Goal: Browse casually: Explore the website without a specific task or goal

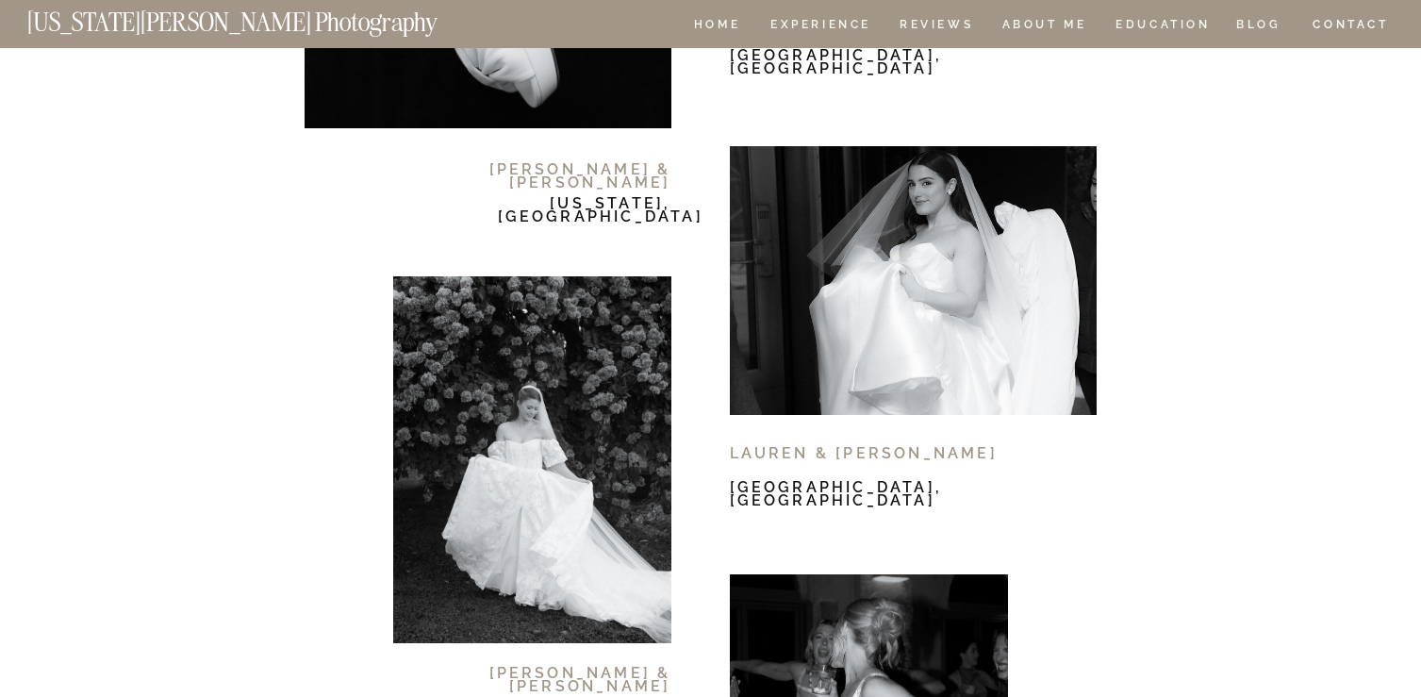
scroll to position [11212, 0]
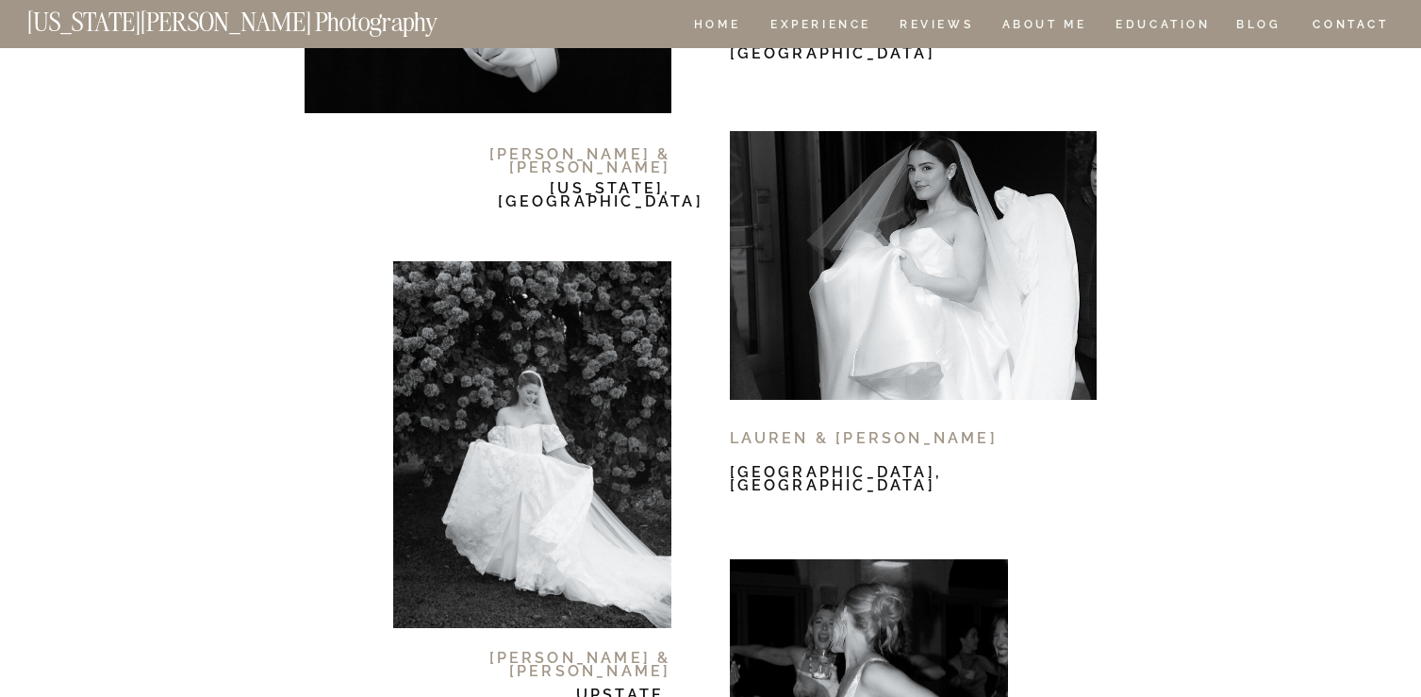
click at [789, 273] on div at bounding box center [913, 265] width 367 height 269
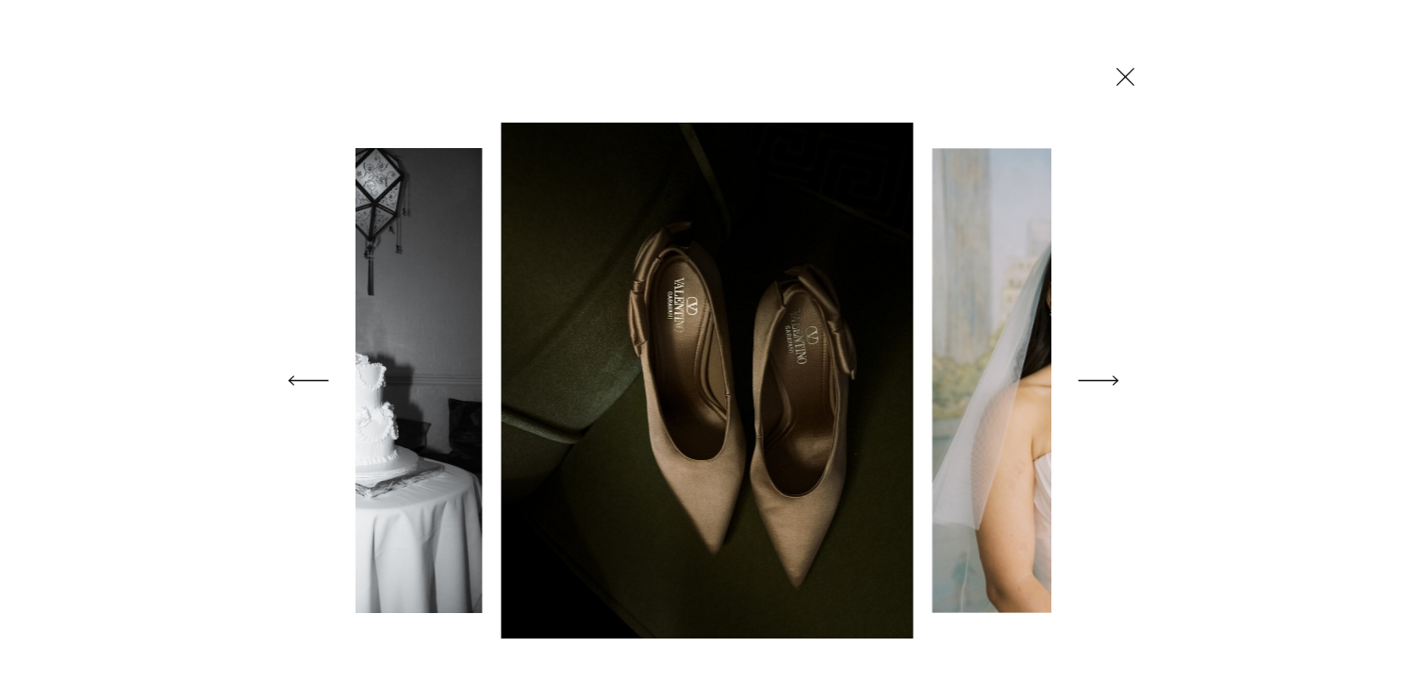
click at [1099, 382] on icon at bounding box center [1098, 380] width 53 height 75
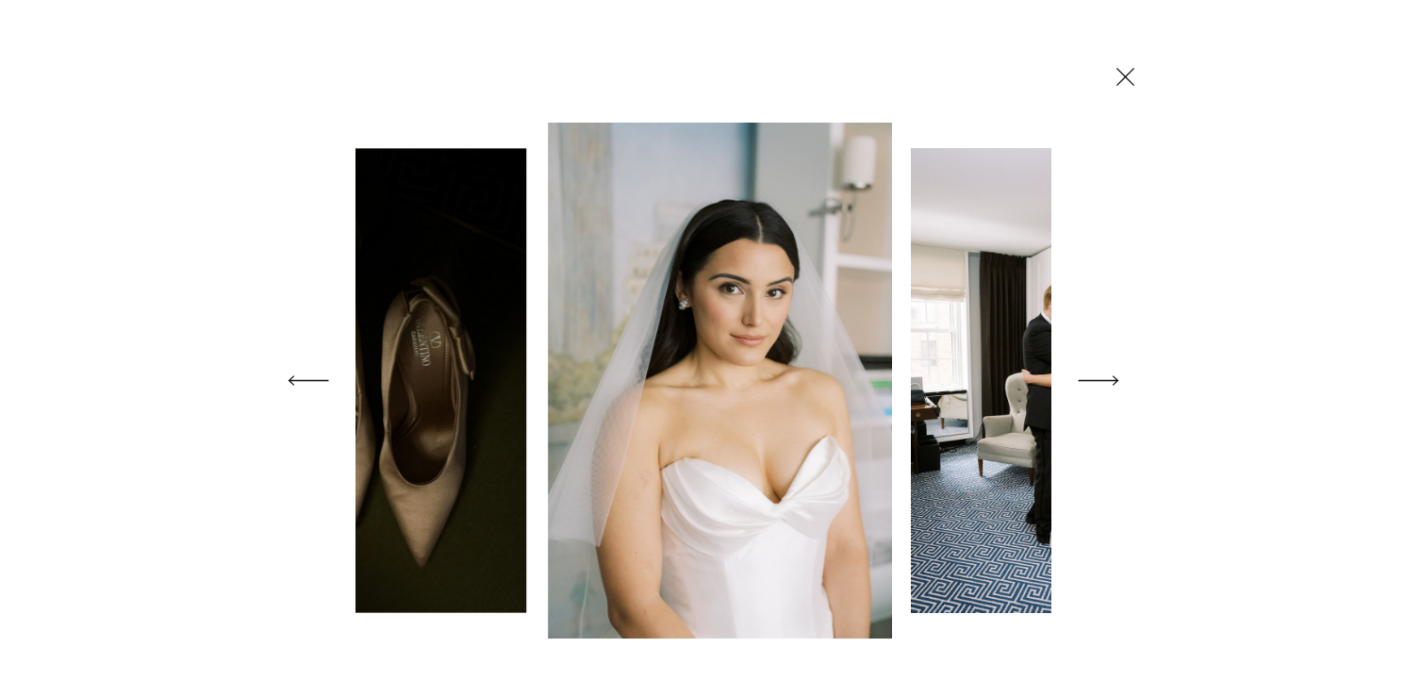
click at [1099, 382] on icon at bounding box center [1098, 380] width 53 height 75
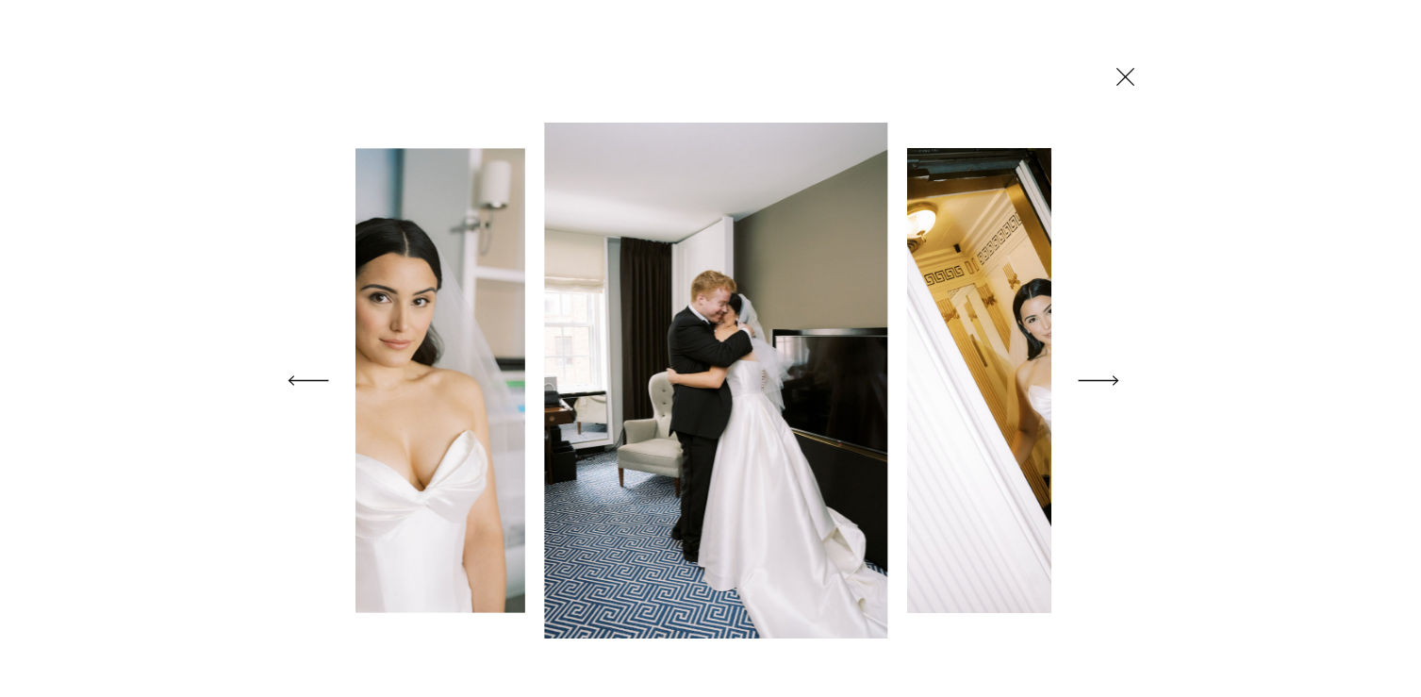
click at [1099, 382] on icon at bounding box center [1098, 380] width 53 height 75
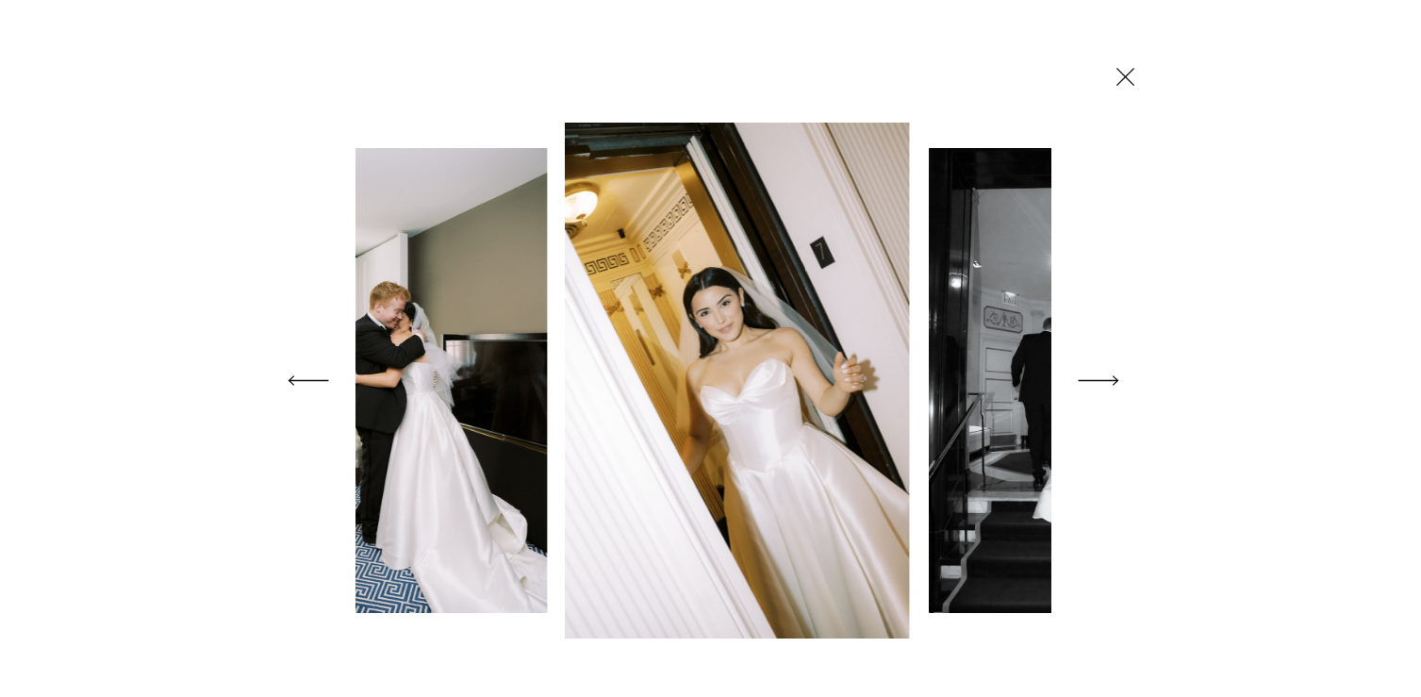
click at [1099, 382] on icon at bounding box center [1098, 380] width 53 height 75
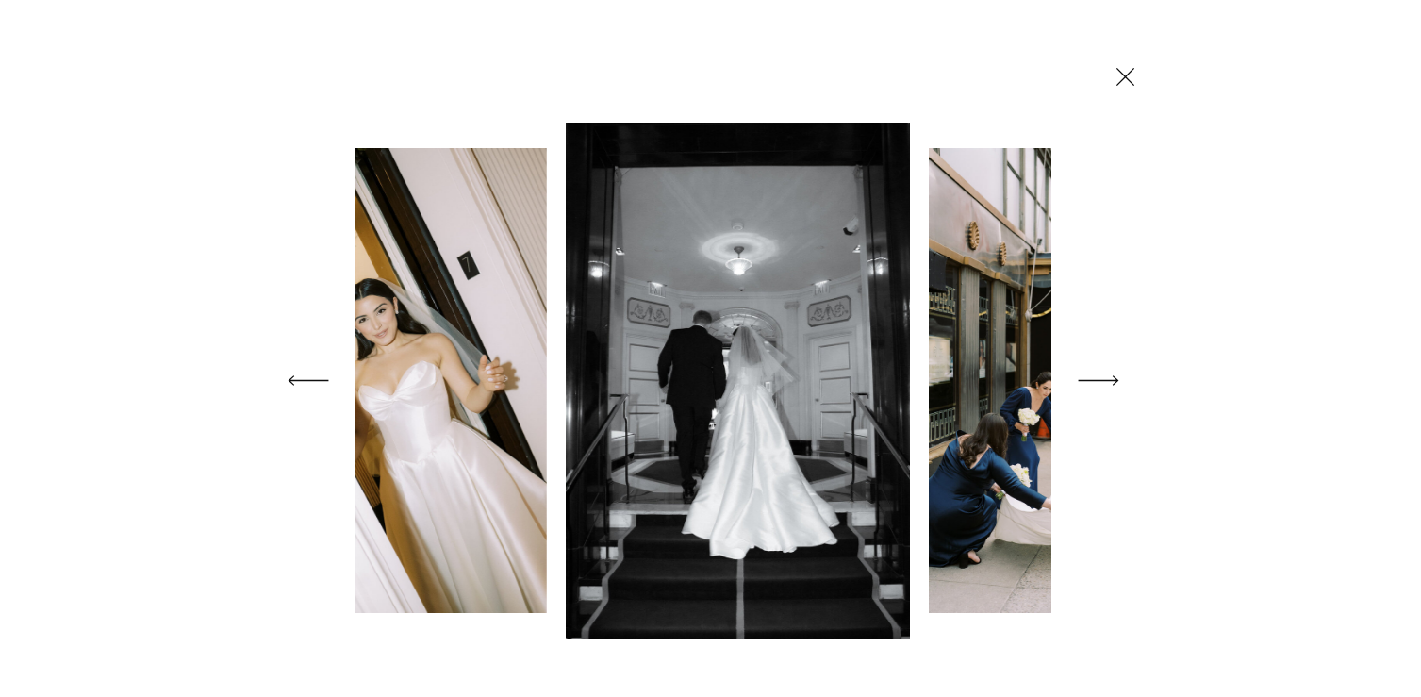
click at [1099, 382] on icon at bounding box center [1098, 380] width 53 height 75
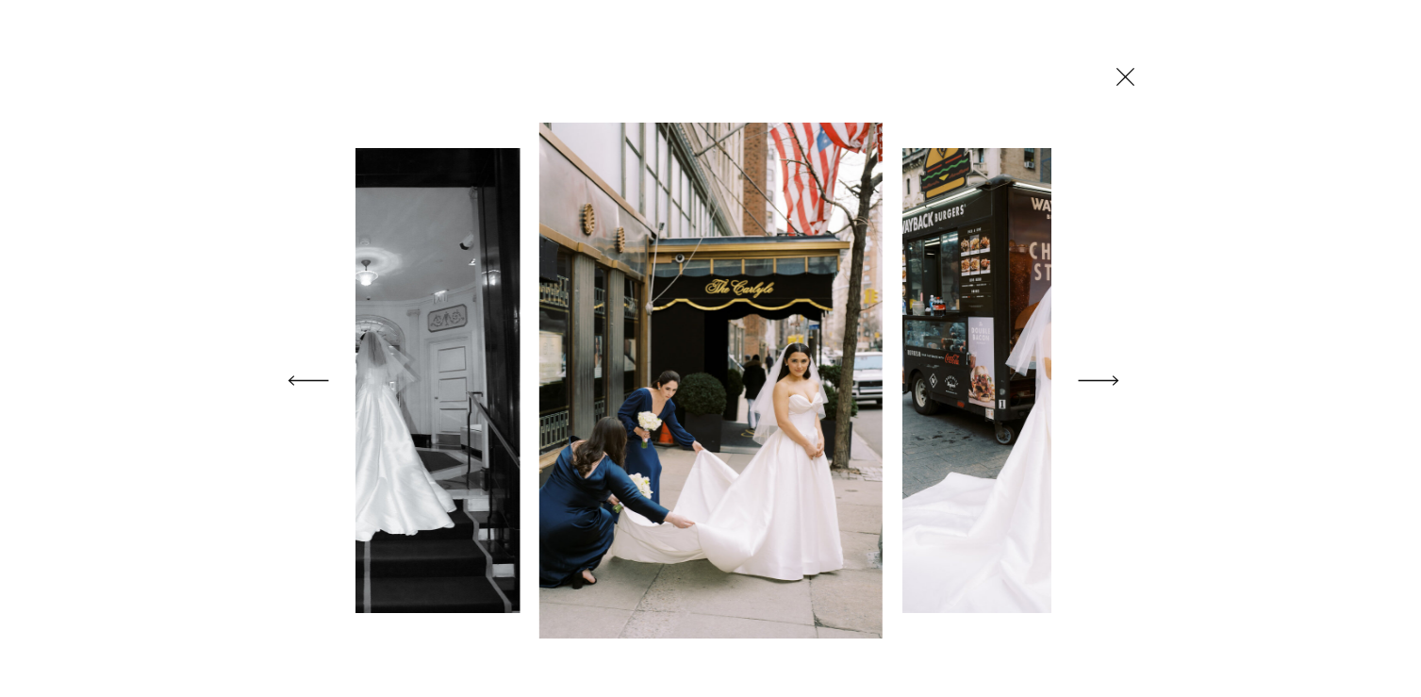
click at [1099, 382] on icon at bounding box center [1098, 380] width 53 height 75
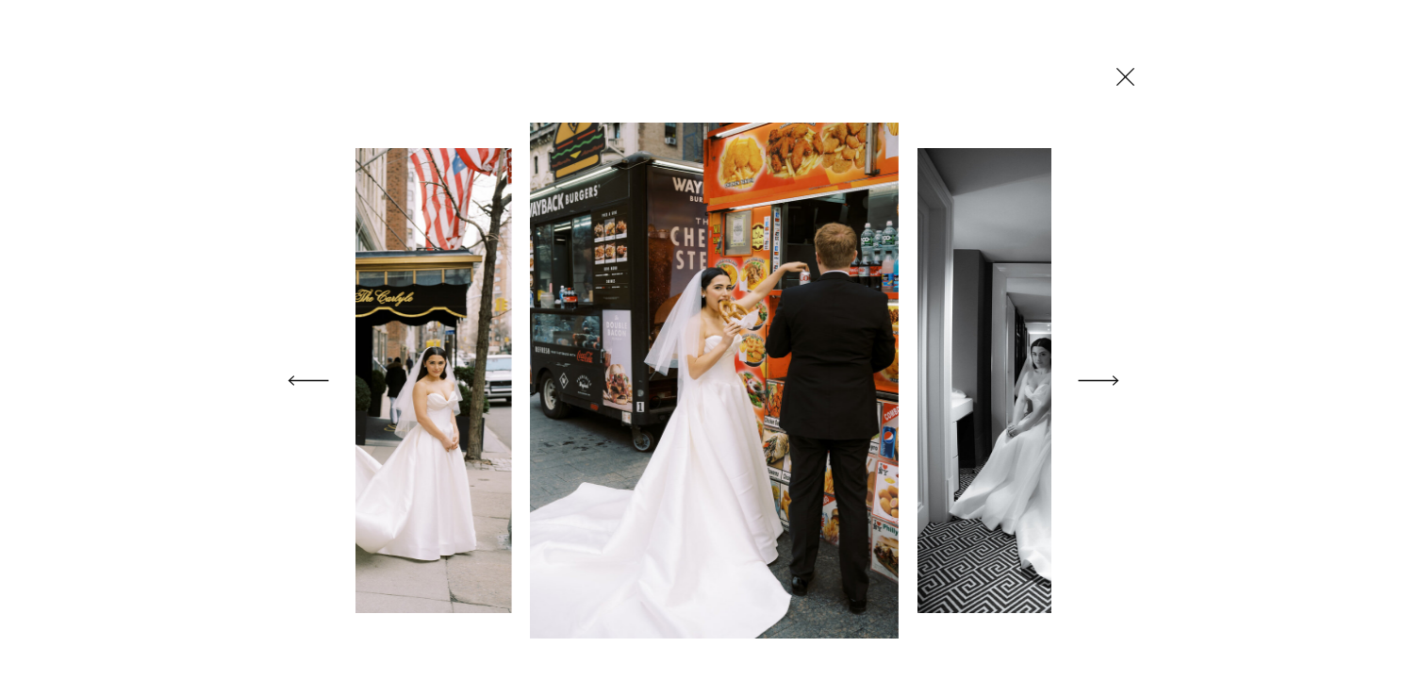
click at [1098, 382] on icon at bounding box center [1098, 380] width 53 height 75
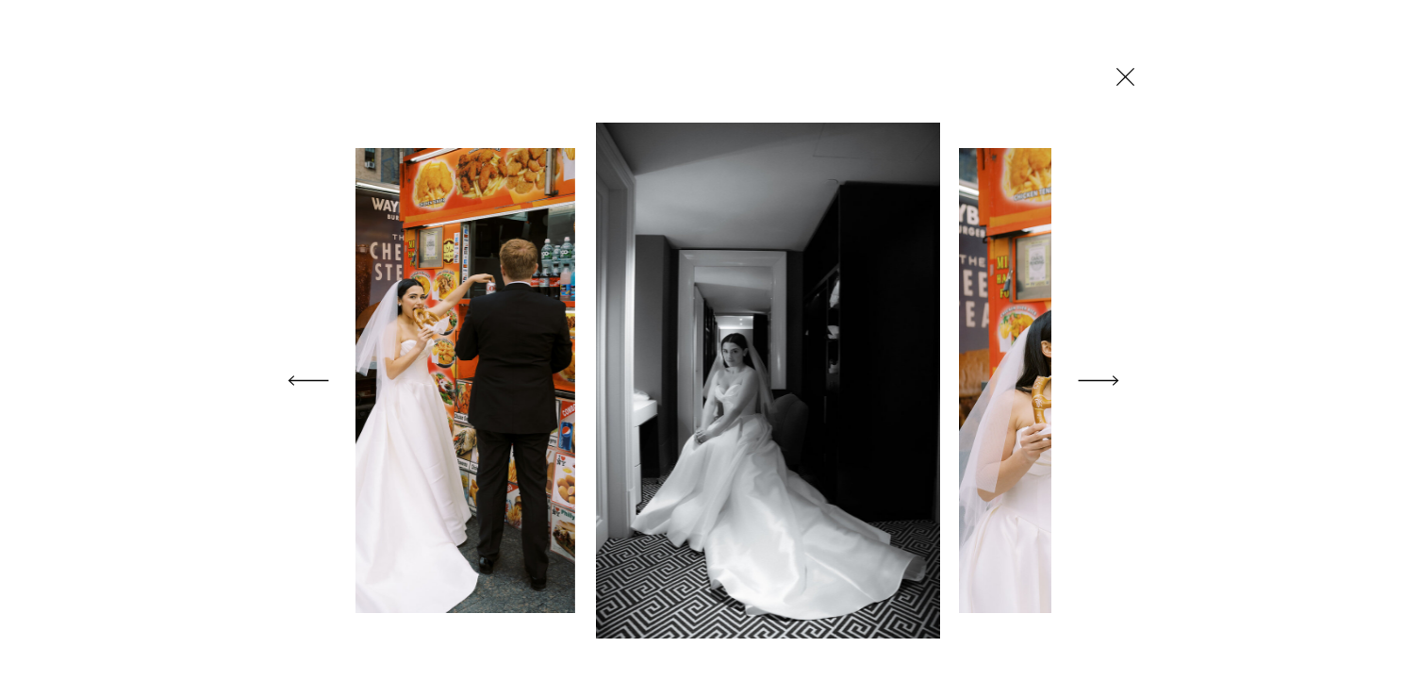
click at [1098, 382] on icon at bounding box center [1098, 380] width 53 height 75
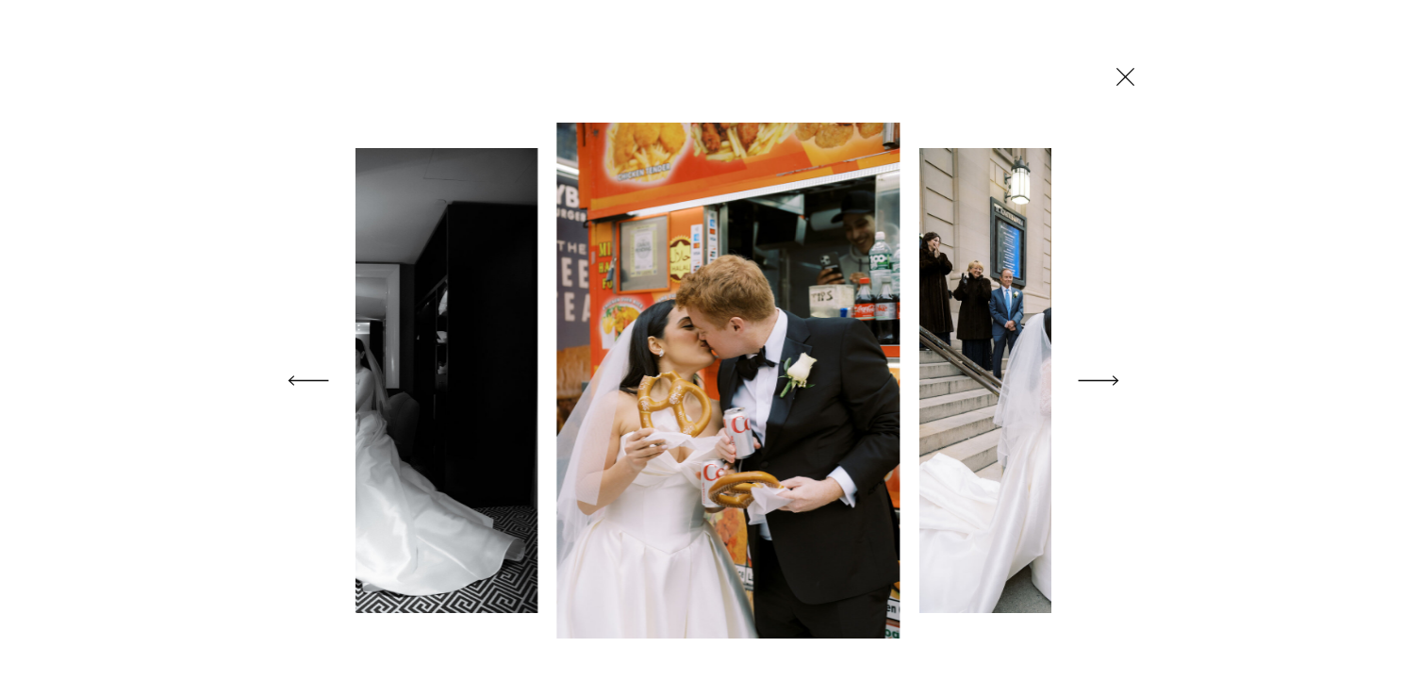
click at [1098, 382] on icon at bounding box center [1098, 380] width 53 height 75
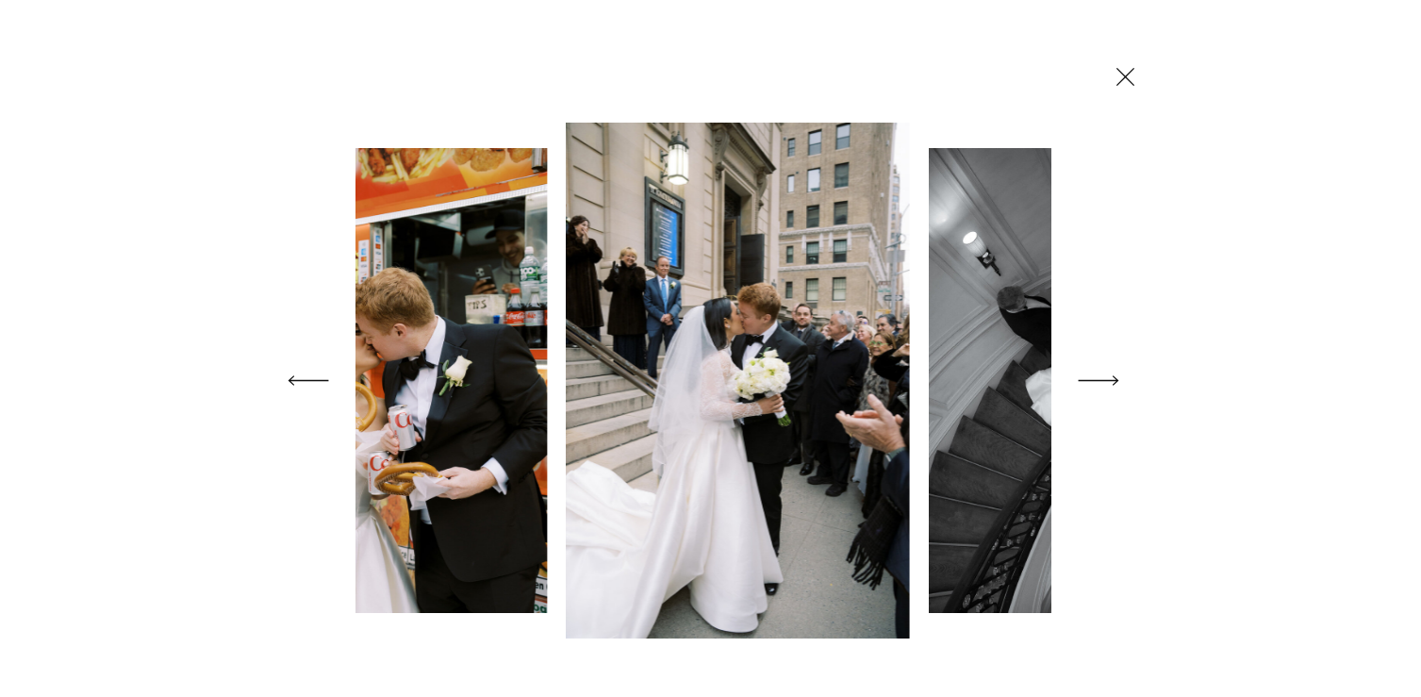
click at [1098, 382] on icon at bounding box center [1098, 380] width 53 height 75
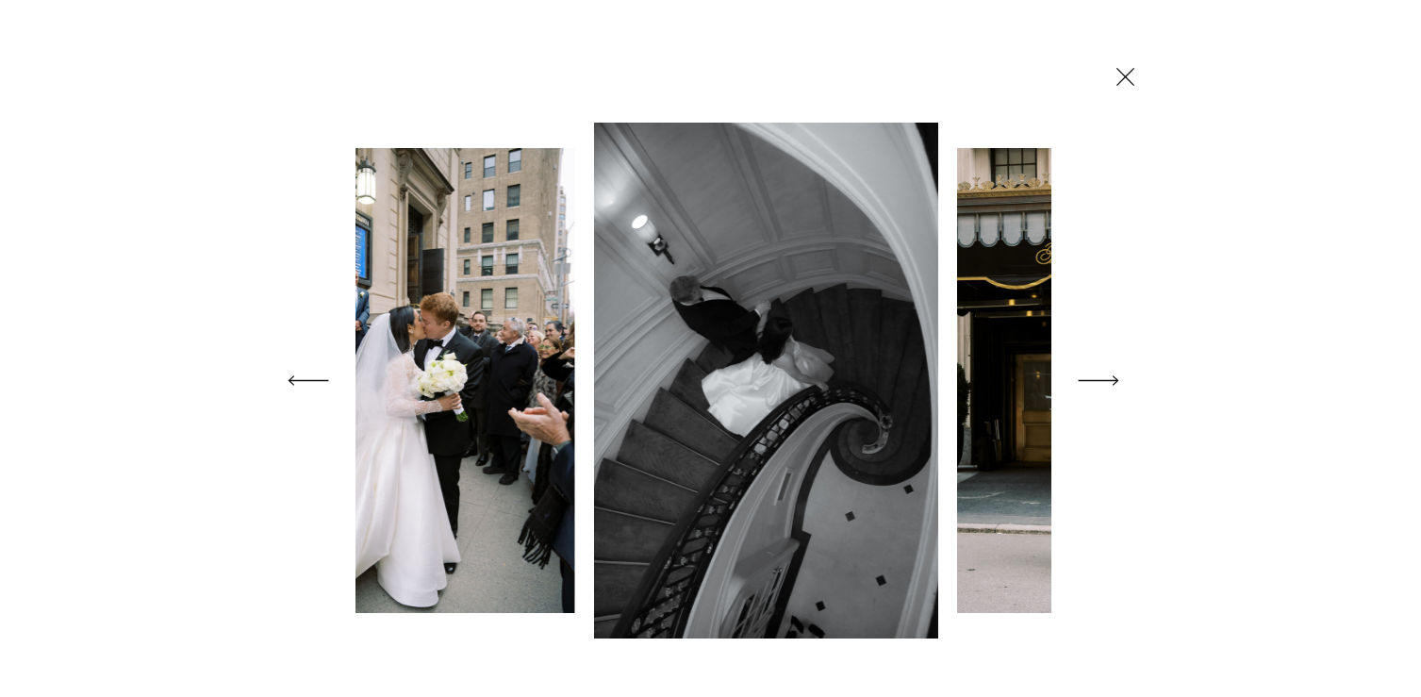
click at [1098, 382] on icon at bounding box center [1098, 380] width 53 height 75
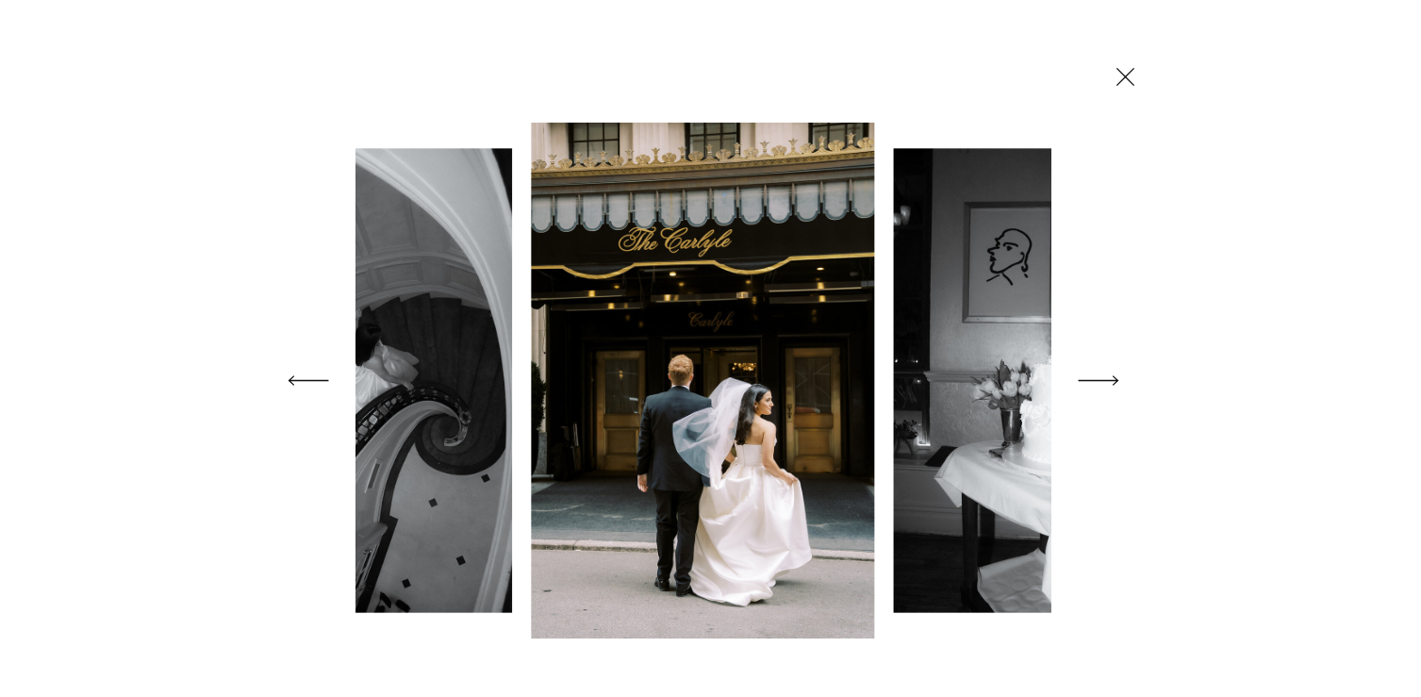
click at [1098, 382] on icon at bounding box center [1098, 380] width 53 height 75
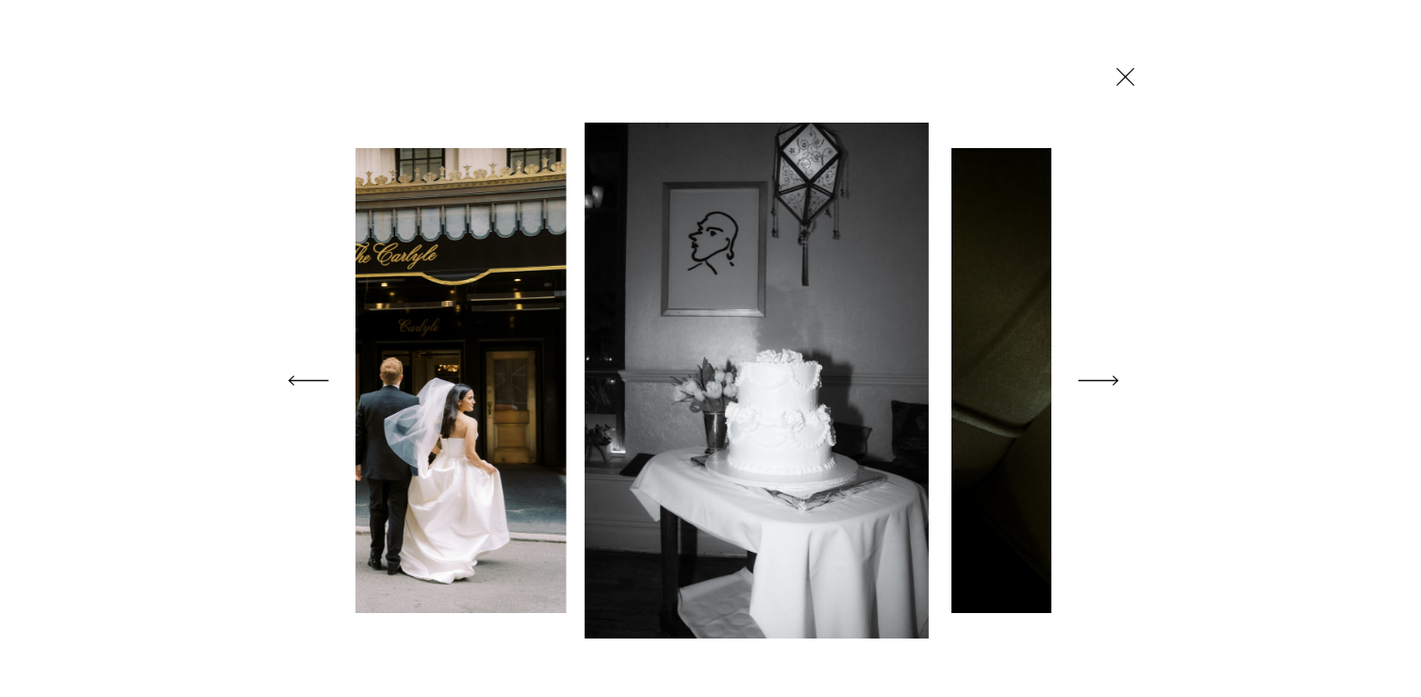
click at [1098, 382] on icon at bounding box center [1098, 380] width 53 height 75
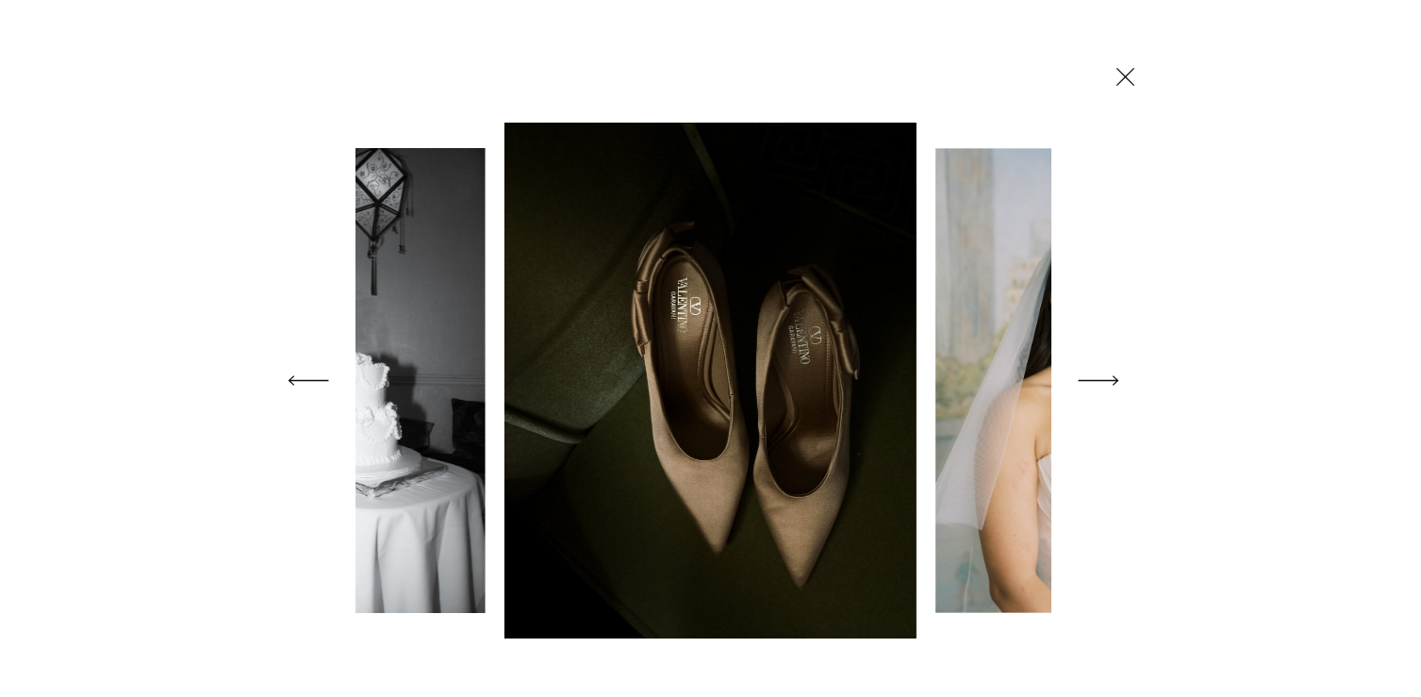
click at [1098, 382] on icon at bounding box center [1098, 380] width 53 height 75
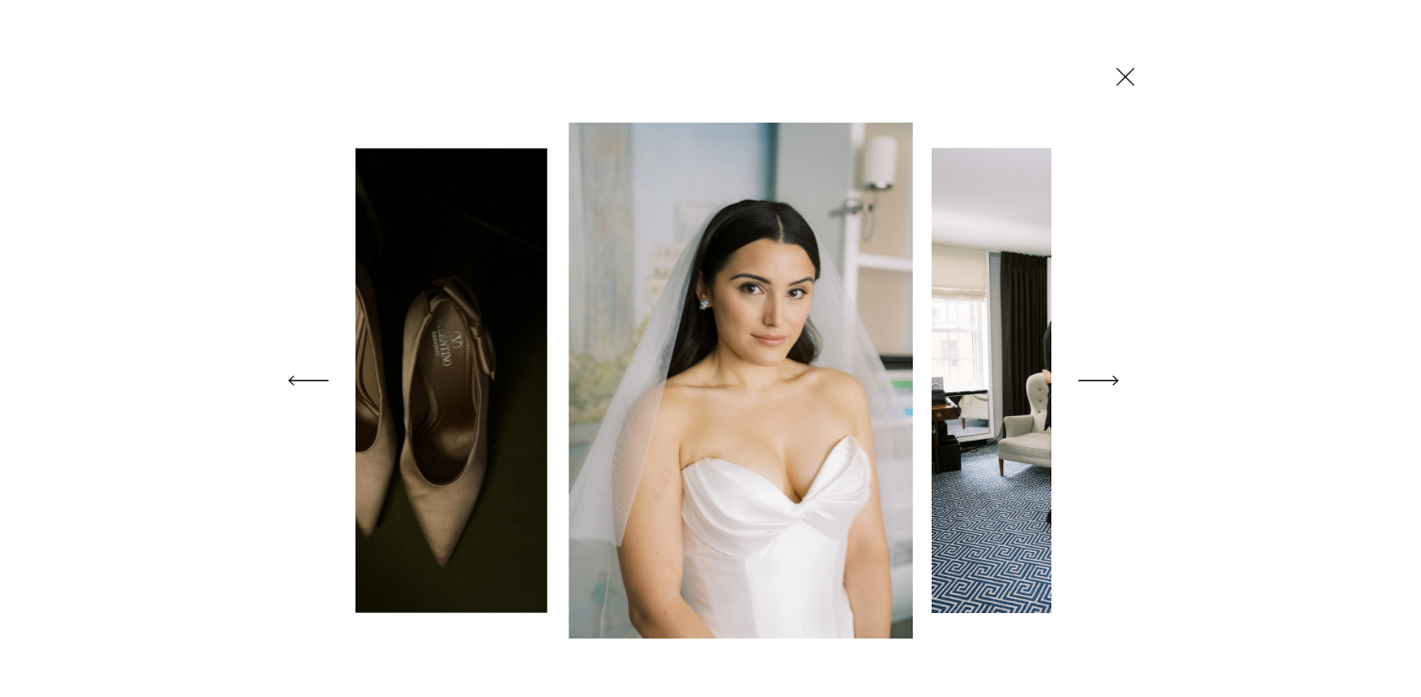
click at [1098, 382] on icon at bounding box center [1098, 380] width 53 height 75
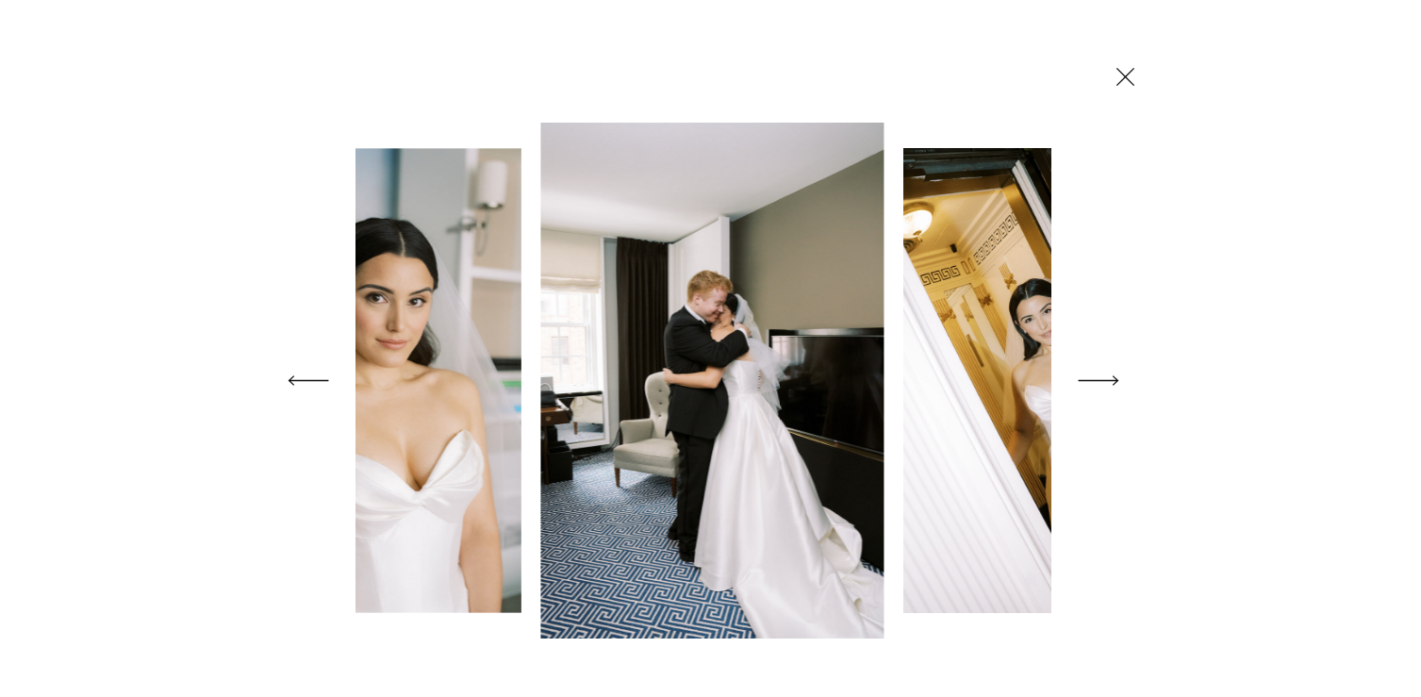
click at [1114, 80] on icon at bounding box center [1125, 76] width 31 height 33
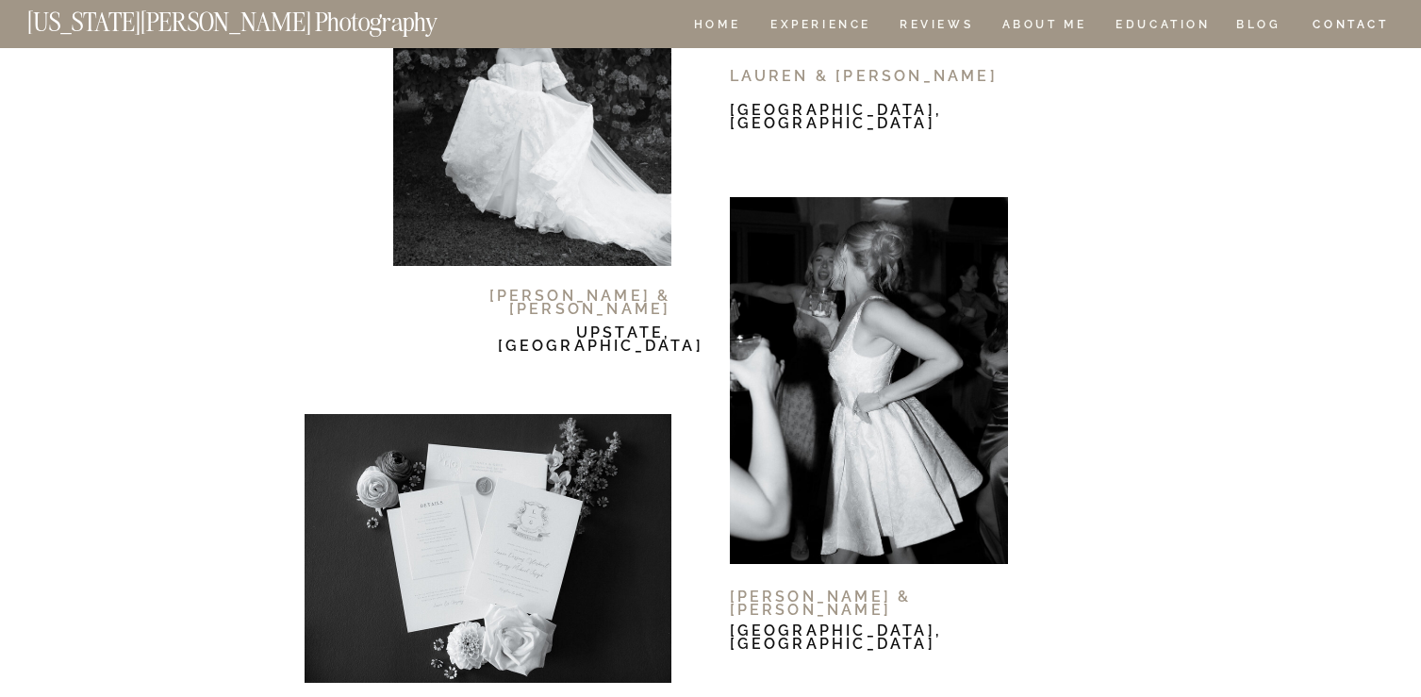
scroll to position [11592, 0]
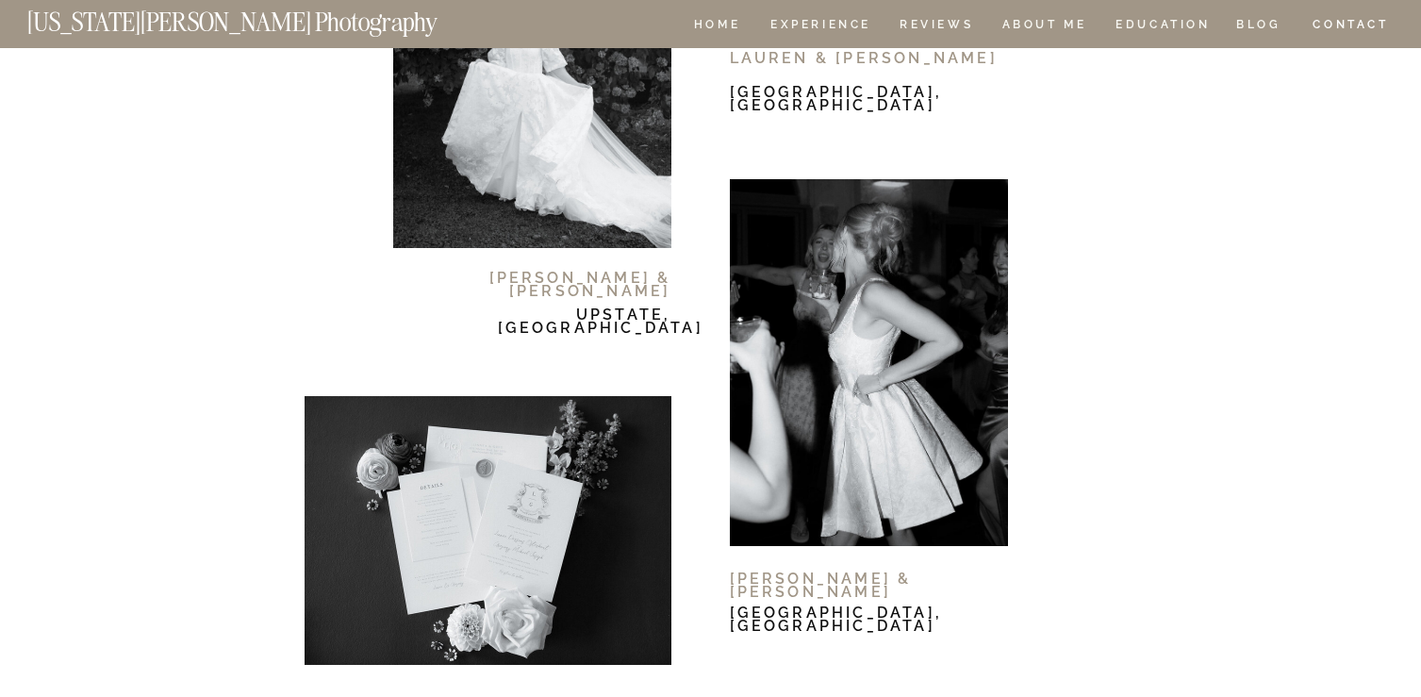
click at [944, 330] on div at bounding box center [869, 362] width 278 height 367
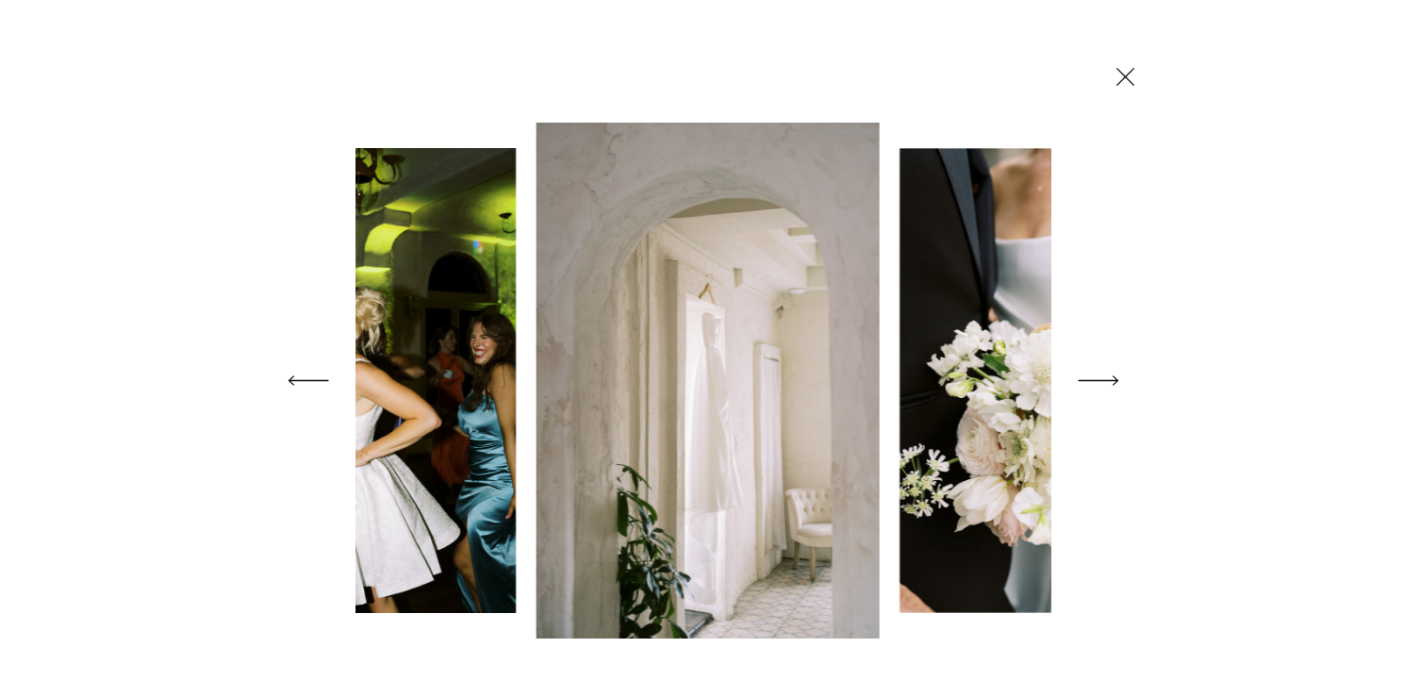
click at [1101, 375] on icon at bounding box center [1098, 380] width 53 height 75
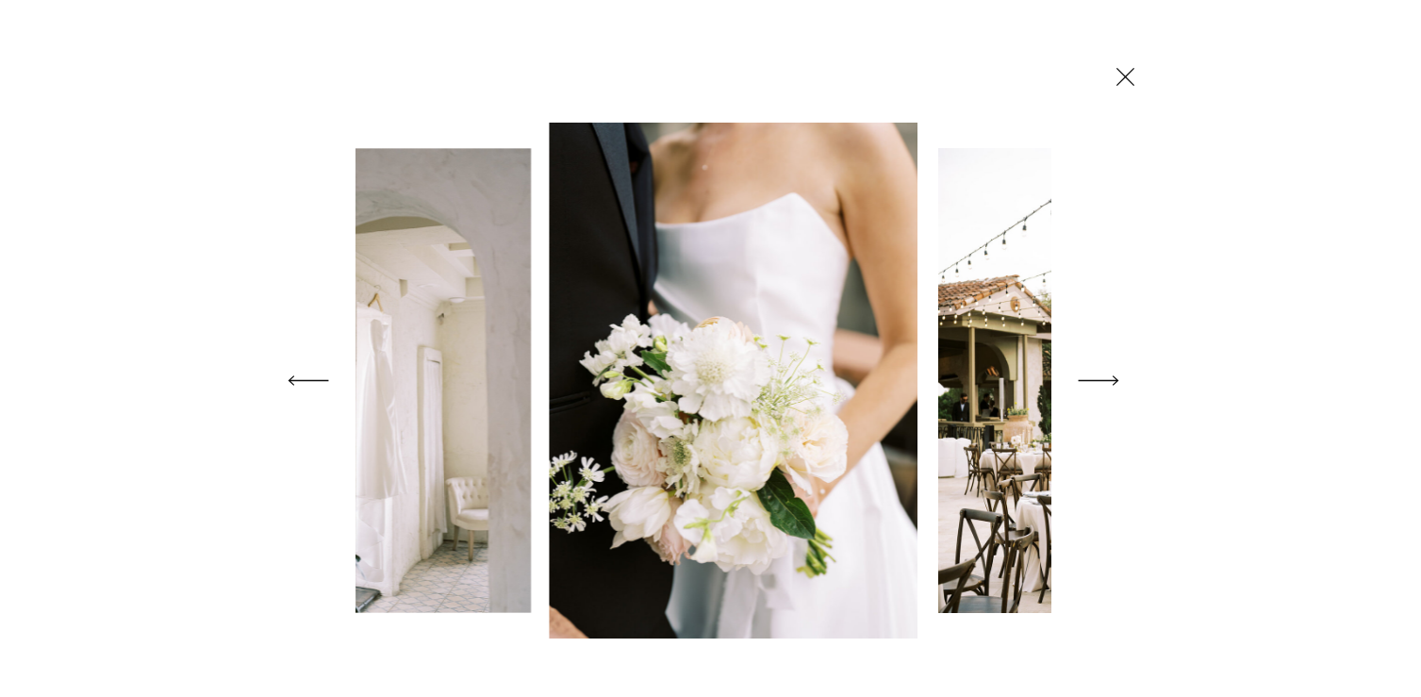
click at [1101, 375] on icon at bounding box center [1098, 380] width 53 height 75
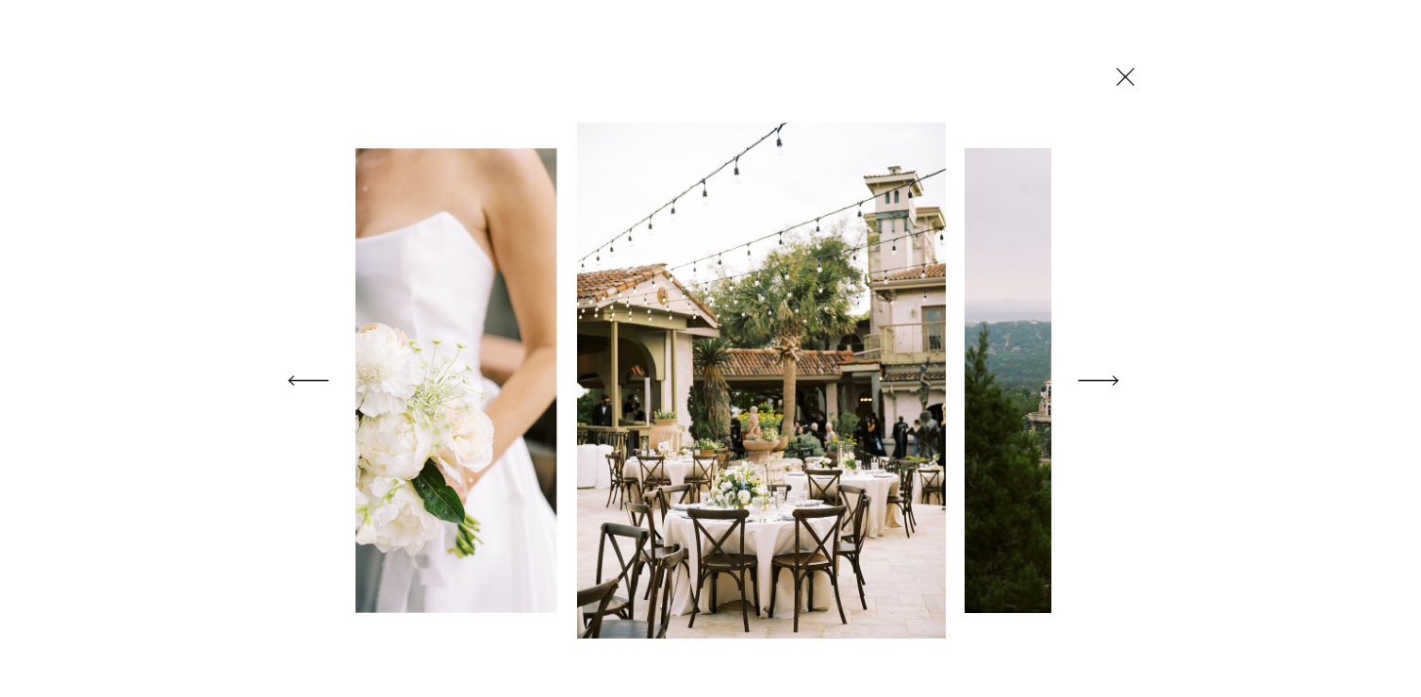
click at [1101, 375] on icon at bounding box center [1098, 380] width 53 height 75
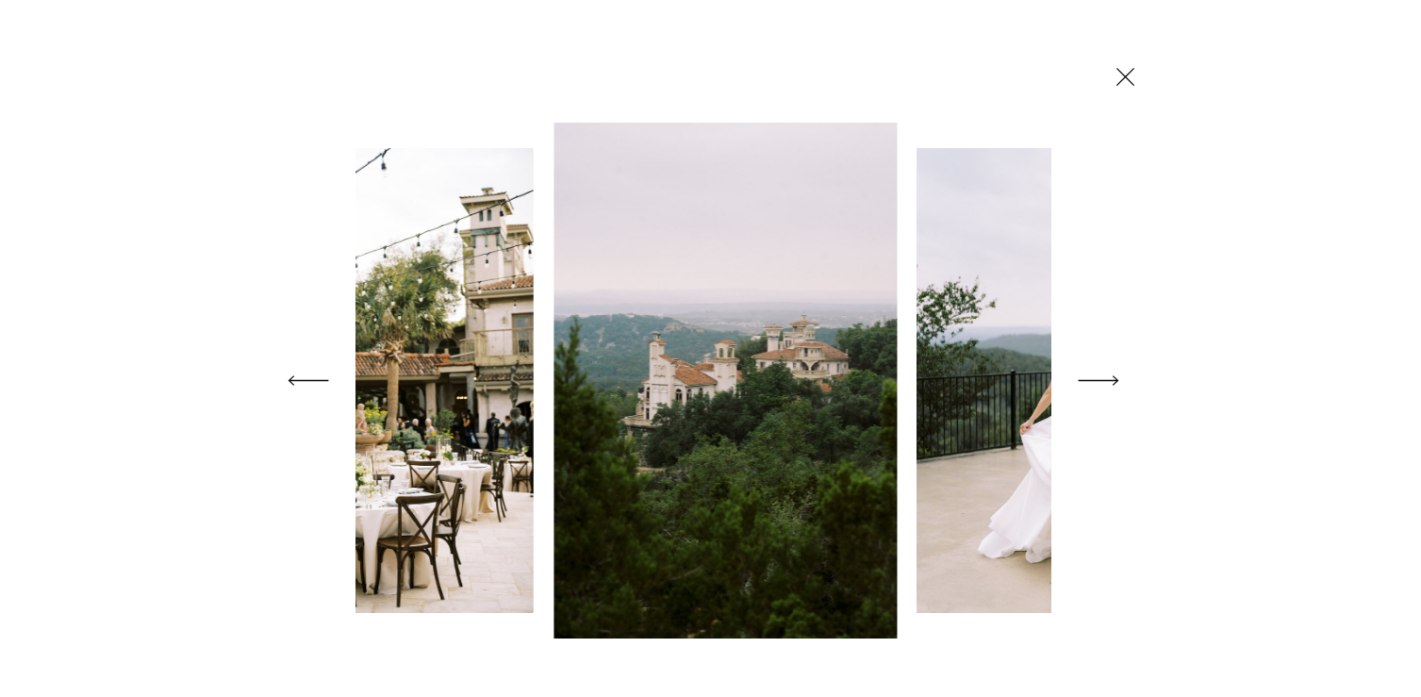
click at [1101, 375] on icon at bounding box center [1098, 380] width 53 height 75
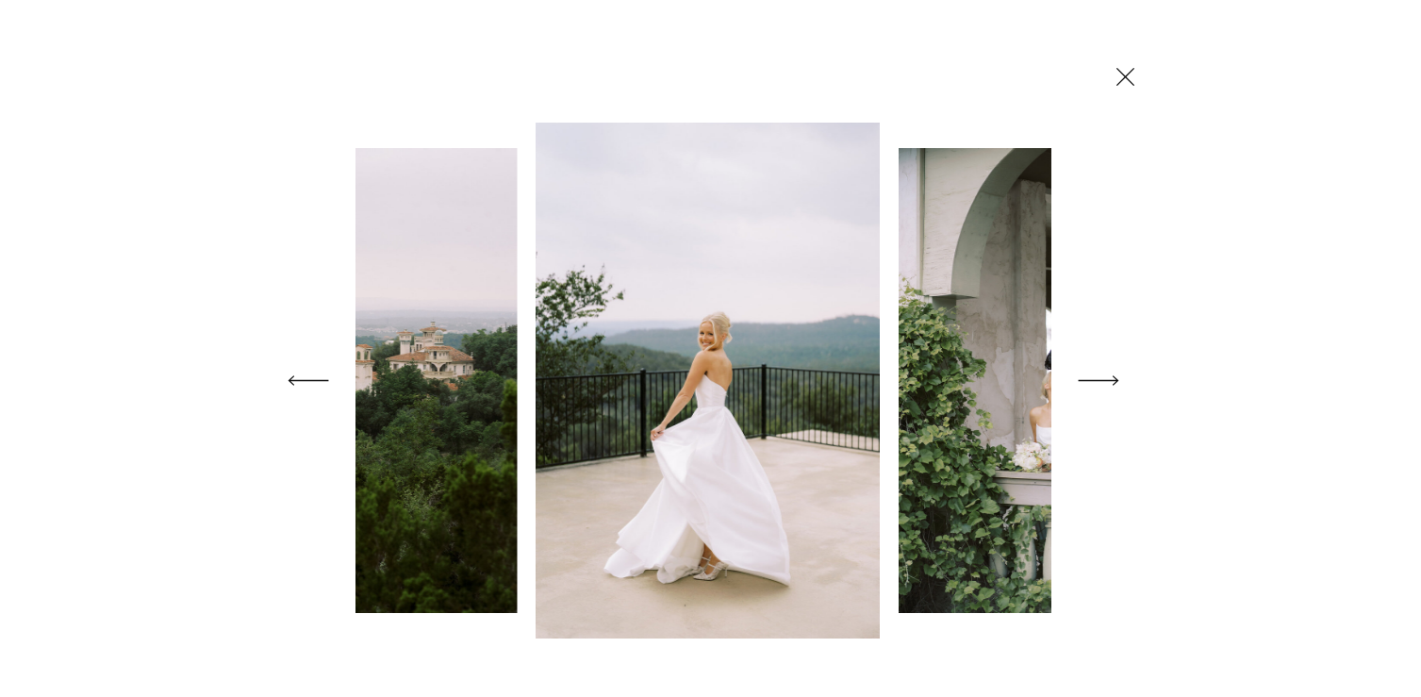
click at [1101, 375] on icon at bounding box center [1098, 380] width 53 height 75
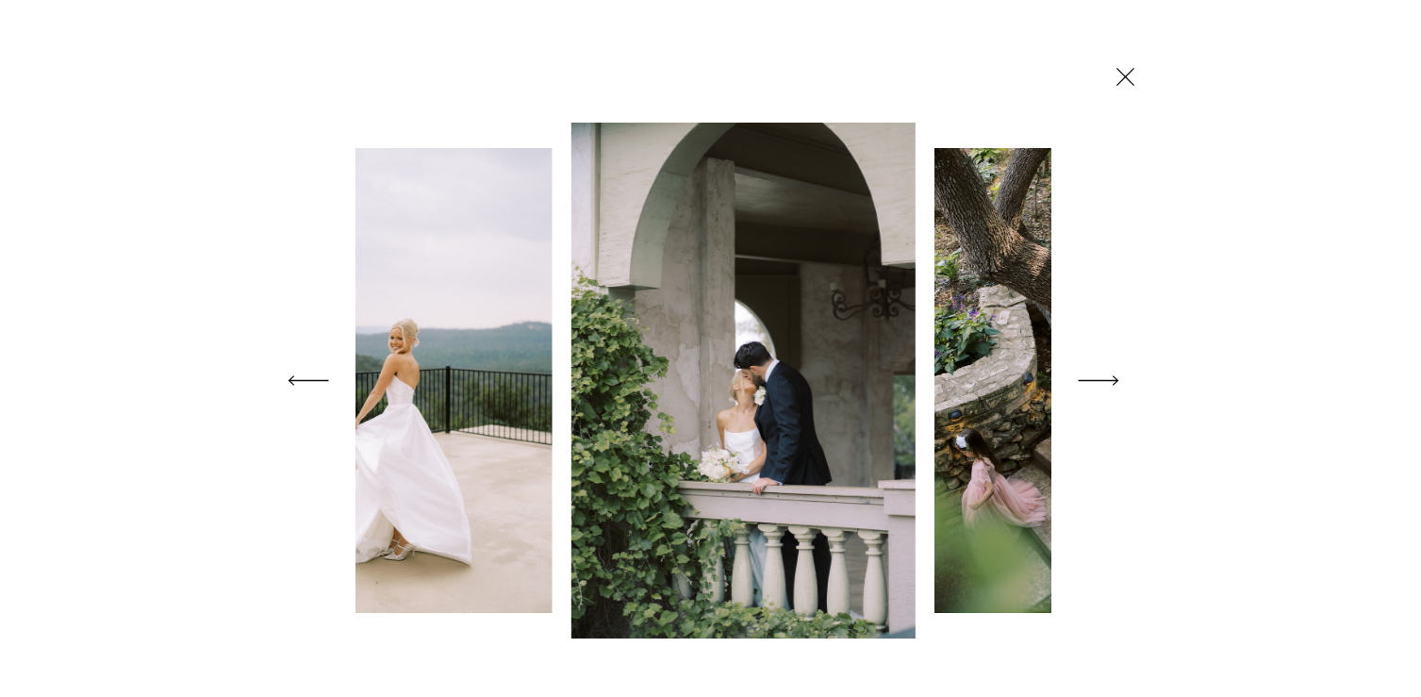
click at [1101, 375] on icon at bounding box center [1098, 380] width 53 height 75
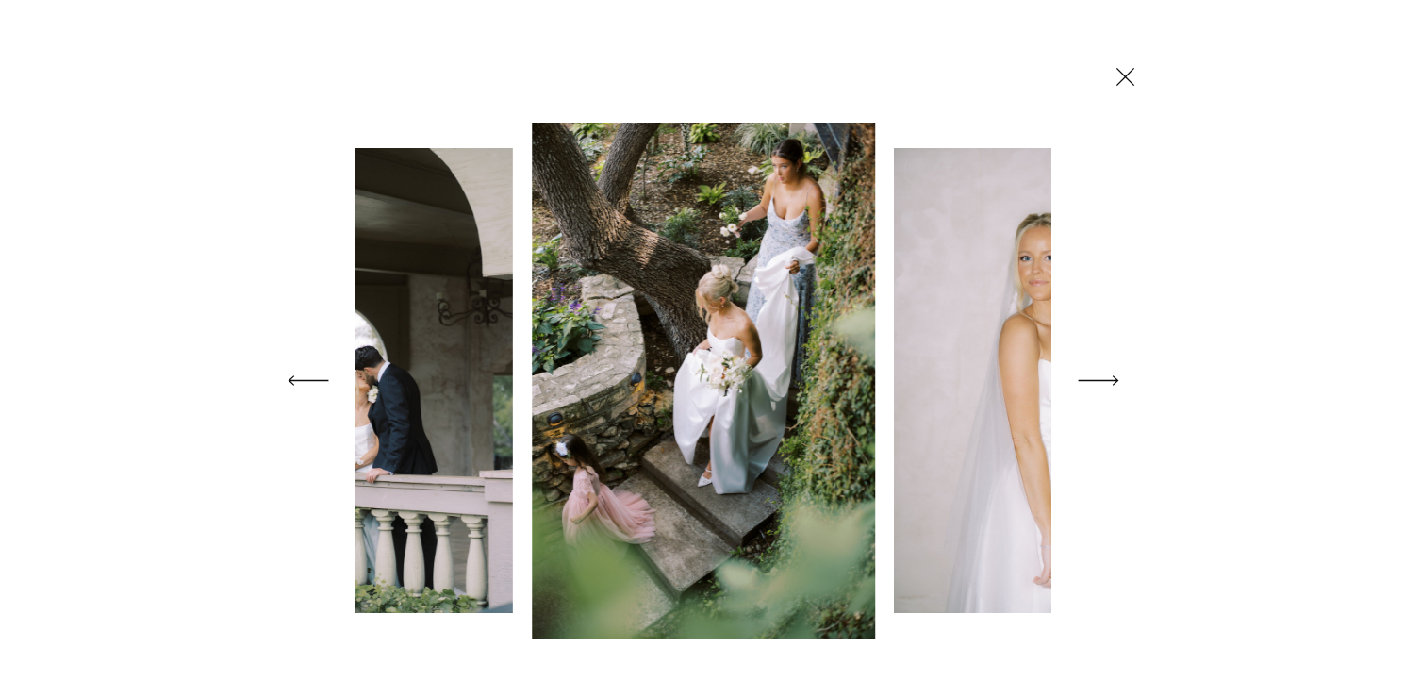
click at [1101, 375] on icon at bounding box center [1098, 380] width 53 height 75
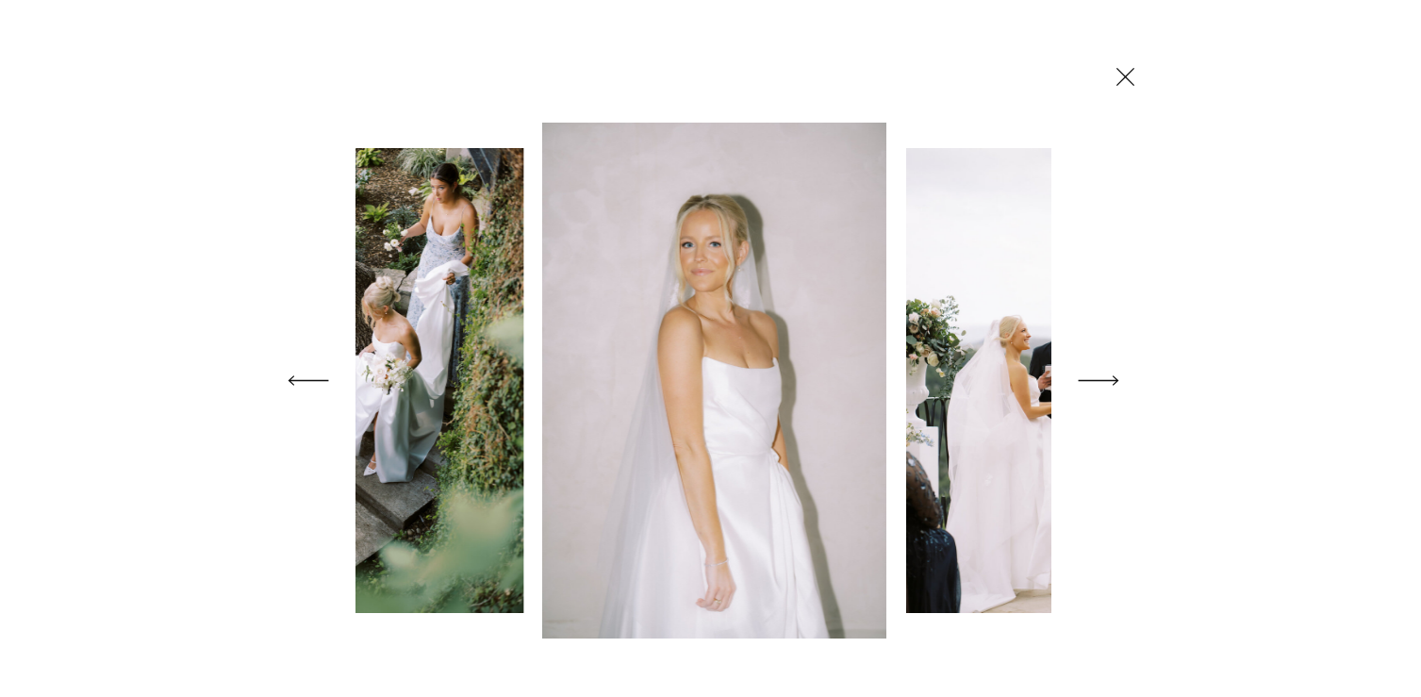
click at [1101, 375] on icon at bounding box center [1098, 380] width 53 height 75
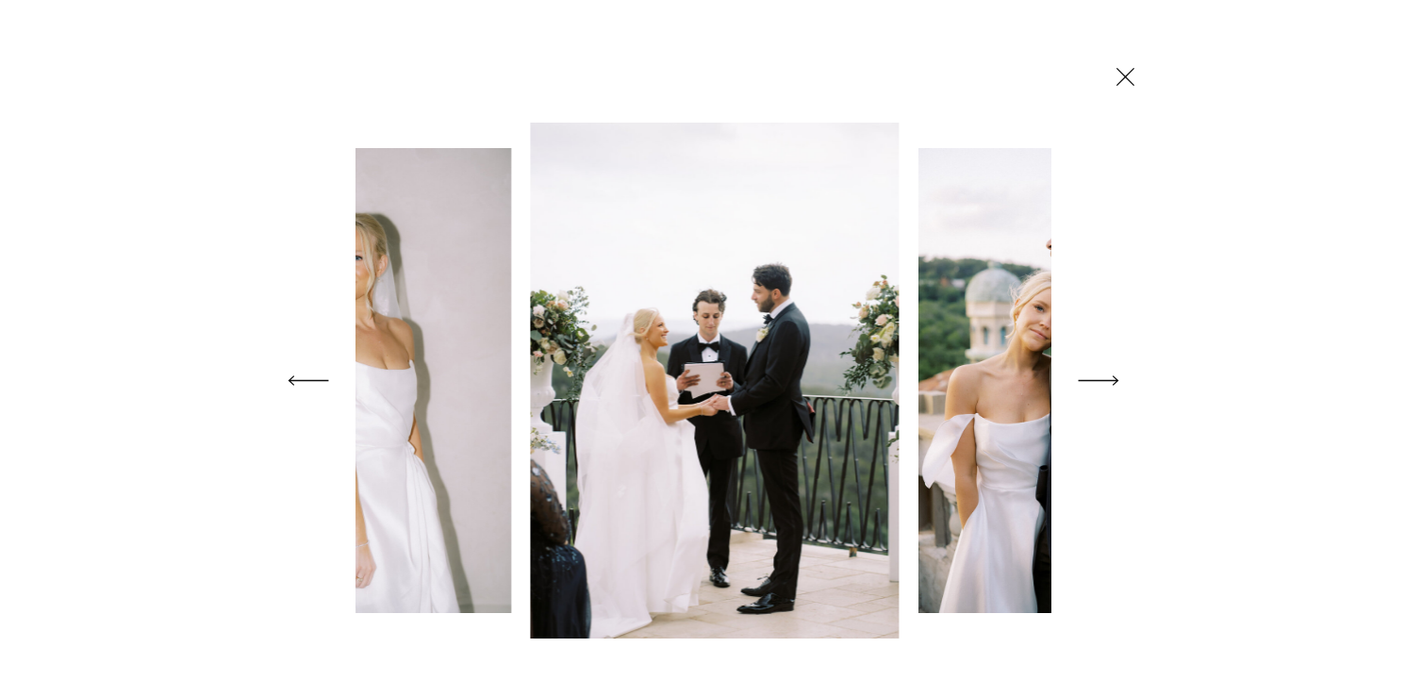
click at [1101, 375] on icon at bounding box center [1098, 380] width 53 height 75
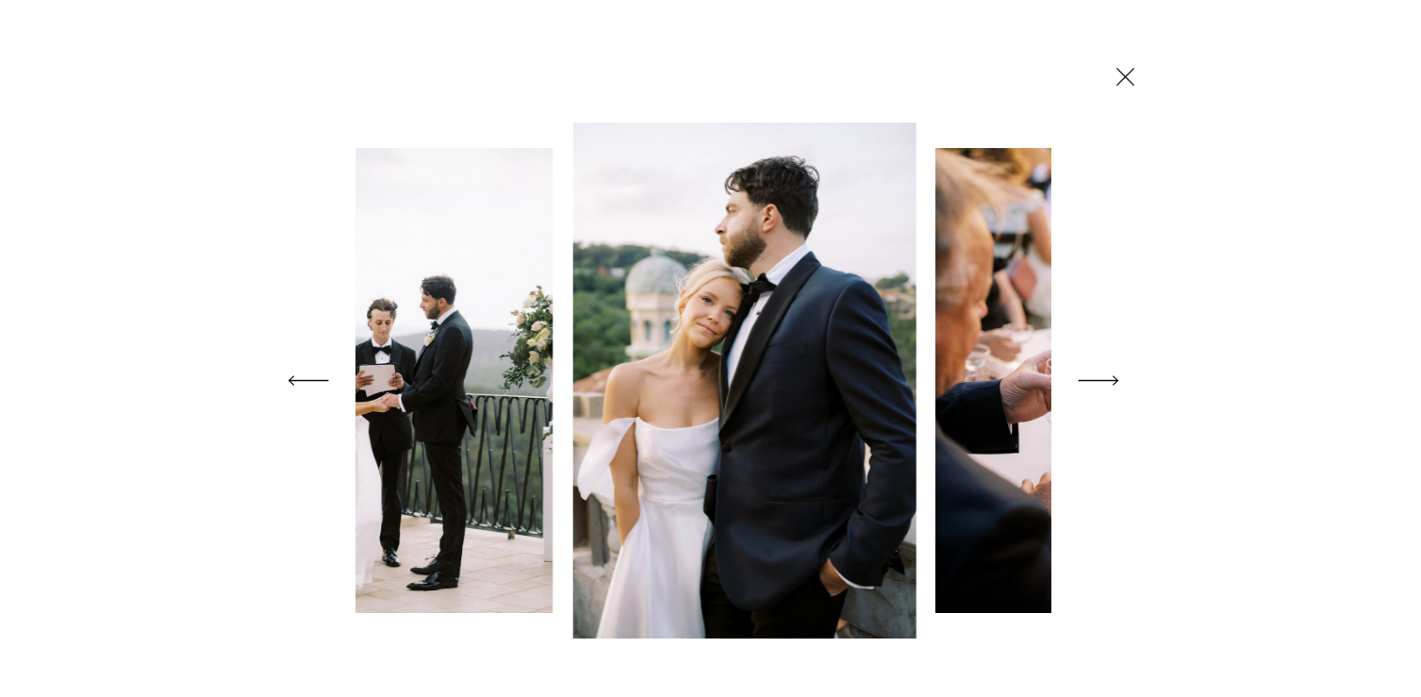
click at [1101, 375] on icon at bounding box center [1098, 380] width 53 height 75
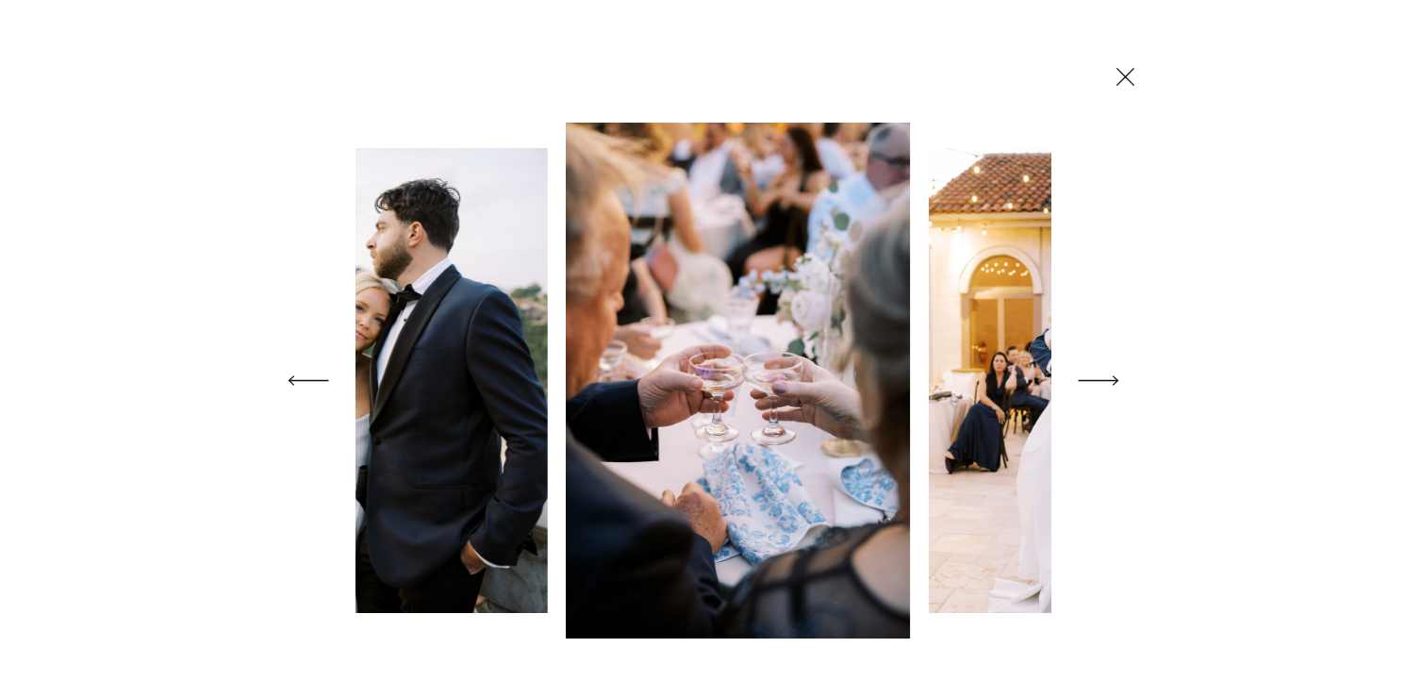
click at [1101, 375] on icon at bounding box center [1098, 380] width 53 height 75
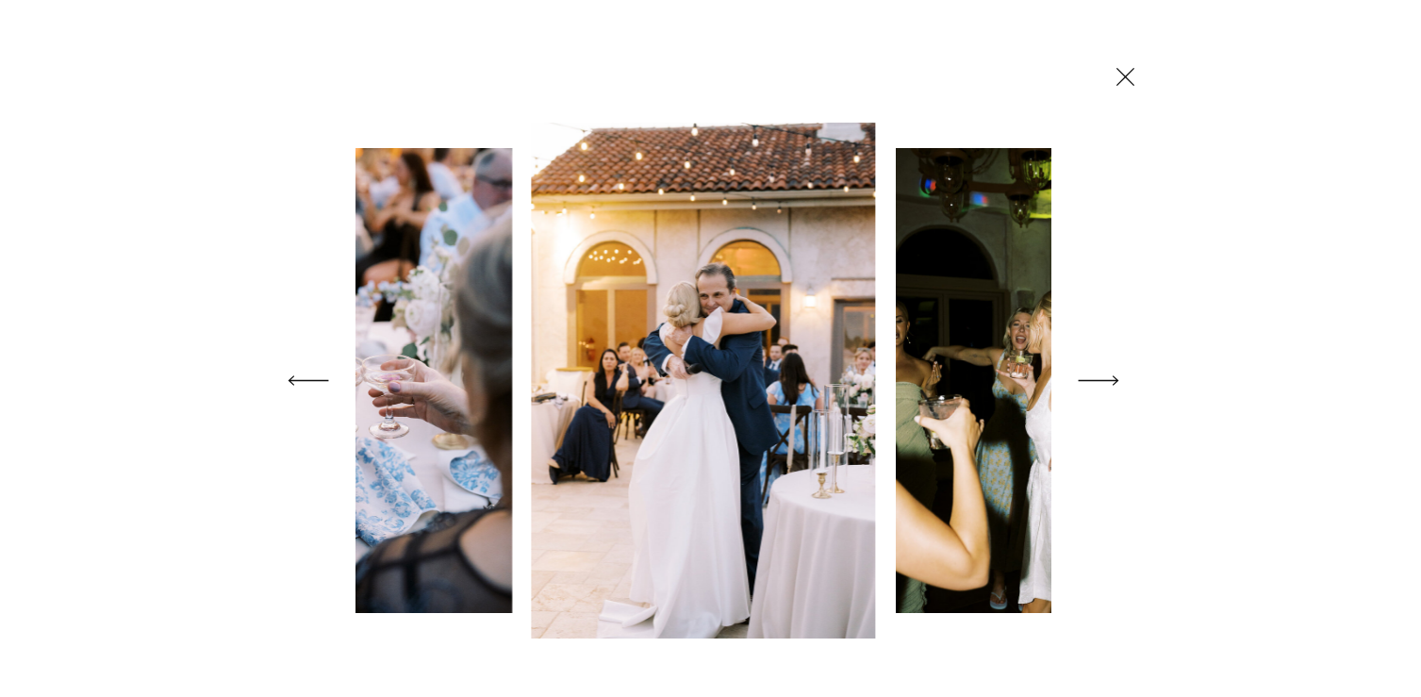
click at [1101, 375] on icon at bounding box center [1098, 380] width 53 height 75
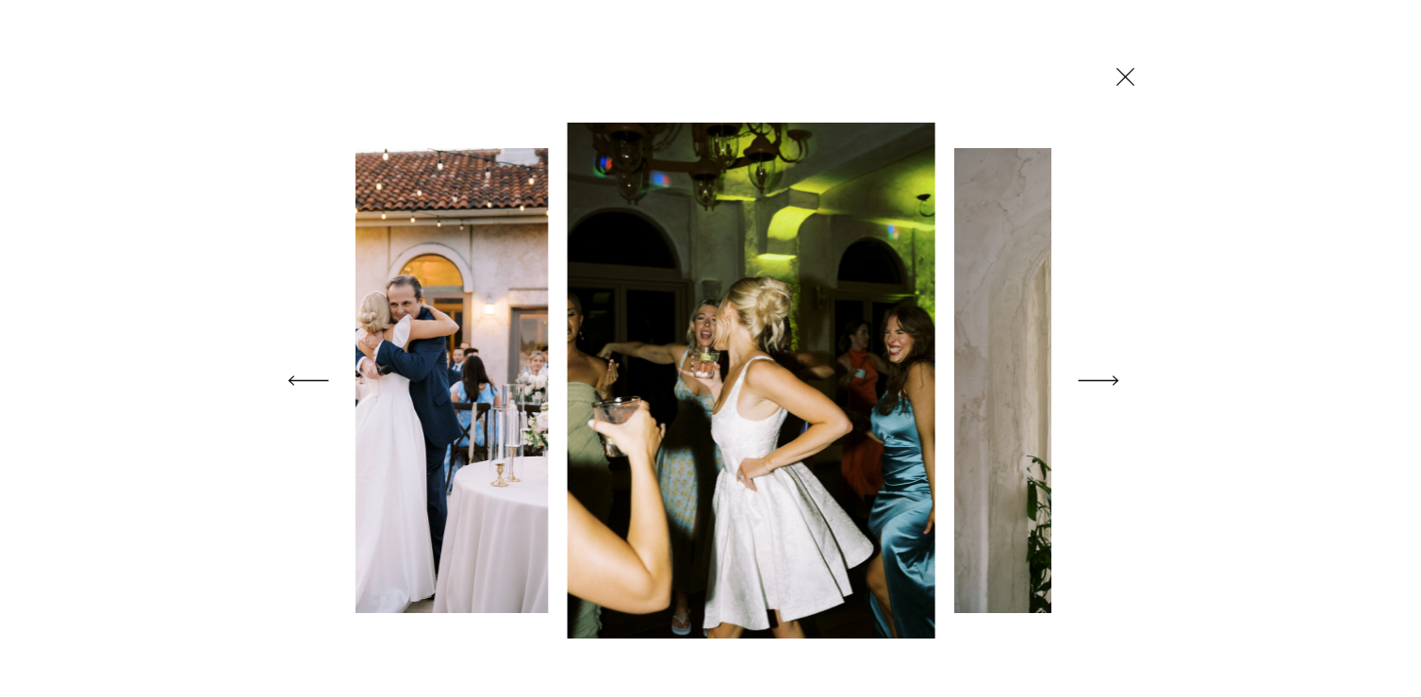
click at [1101, 375] on icon at bounding box center [1098, 380] width 53 height 75
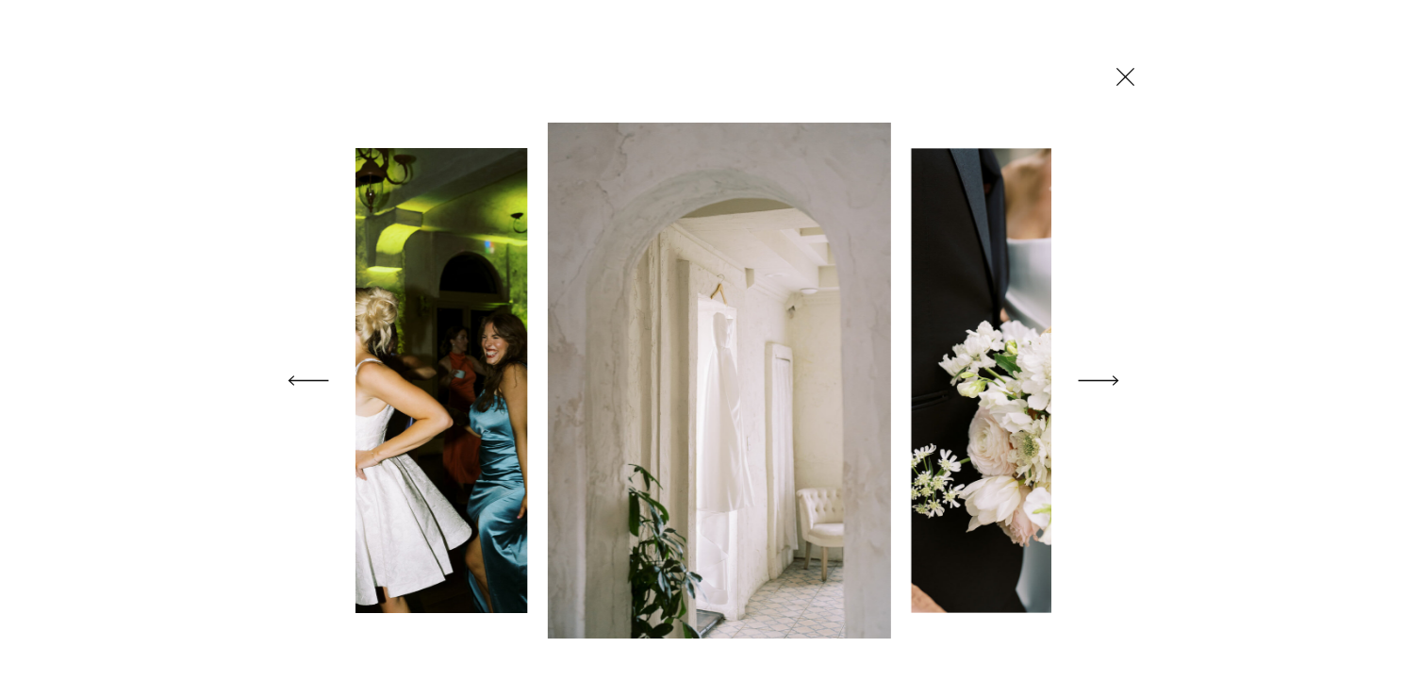
click at [1101, 375] on icon at bounding box center [1098, 380] width 53 height 75
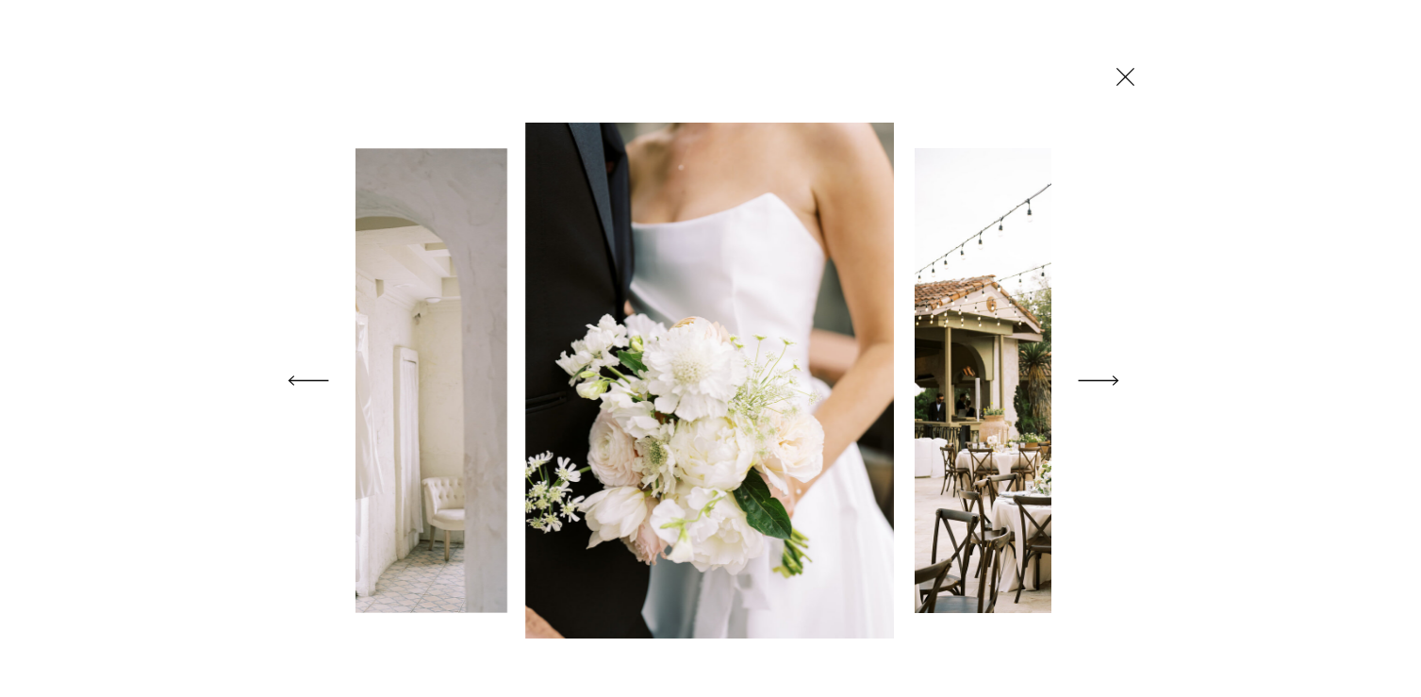
click at [1114, 73] on icon at bounding box center [1125, 76] width 31 height 33
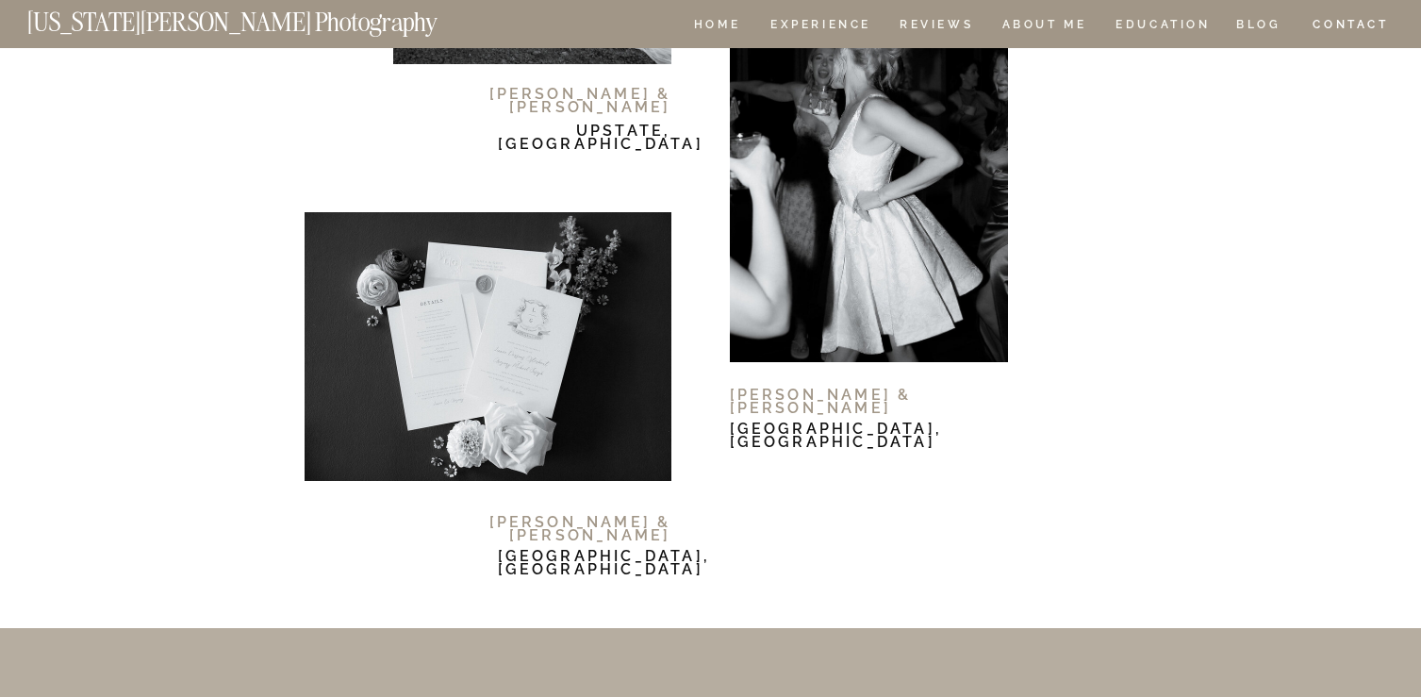
scroll to position [11832, 0]
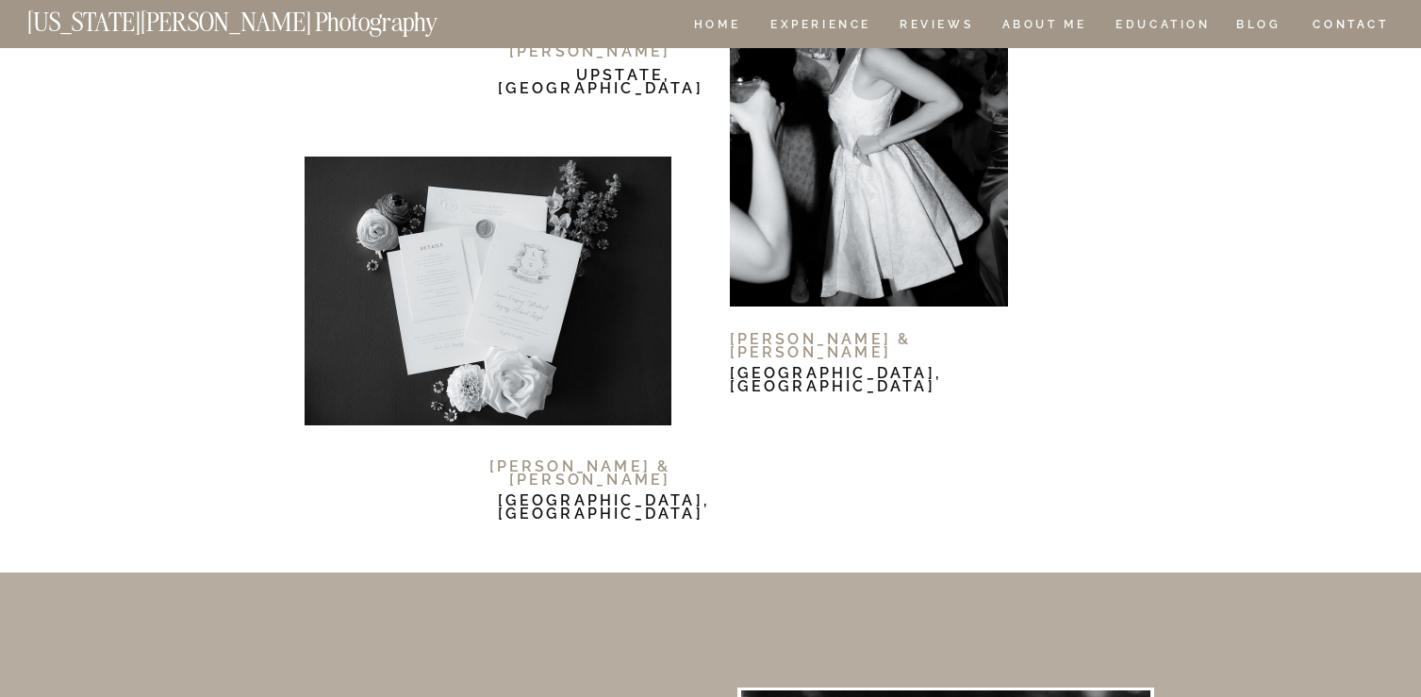
click at [612, 317] on div at bounding box center [488, 291] width 367 height 269
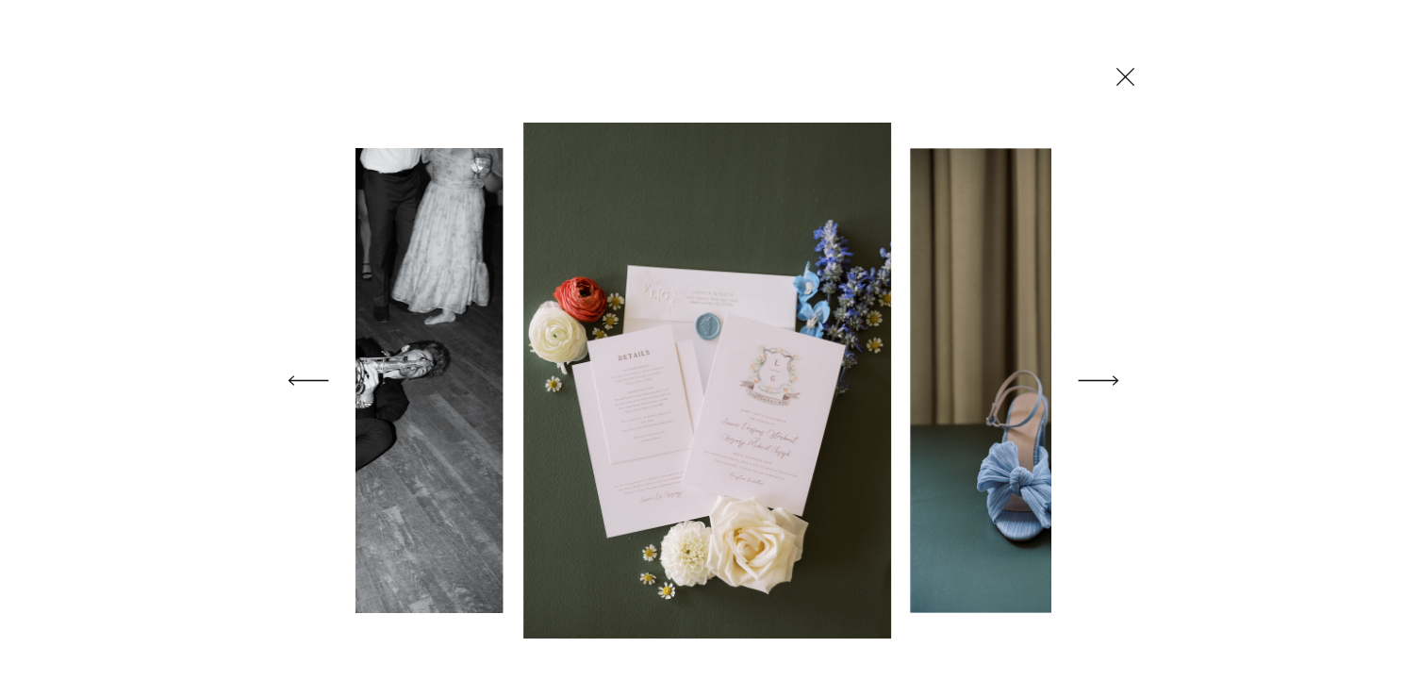
click at [1097, 383] on icon at bounding box center [1098, 380] width 53 height 75
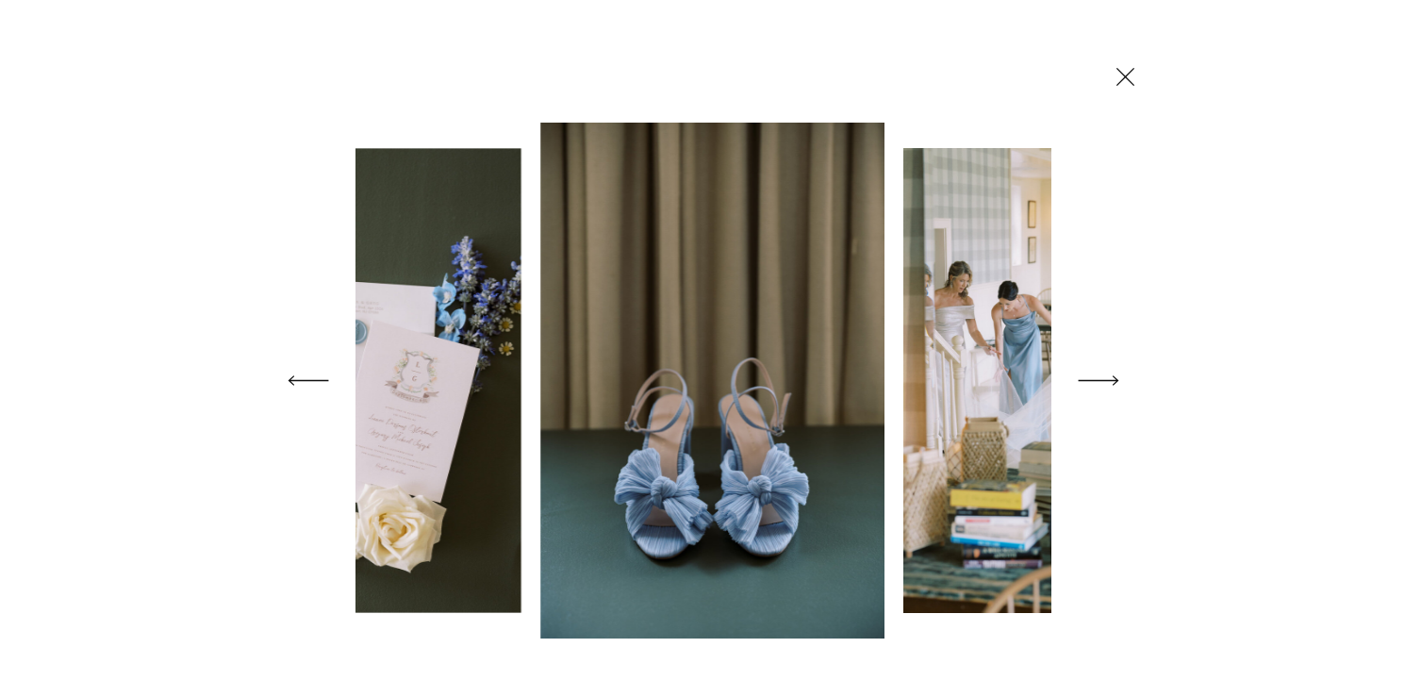
click at [1097, 383] on icon at bounding box center [1098, 380] width 53 height 75
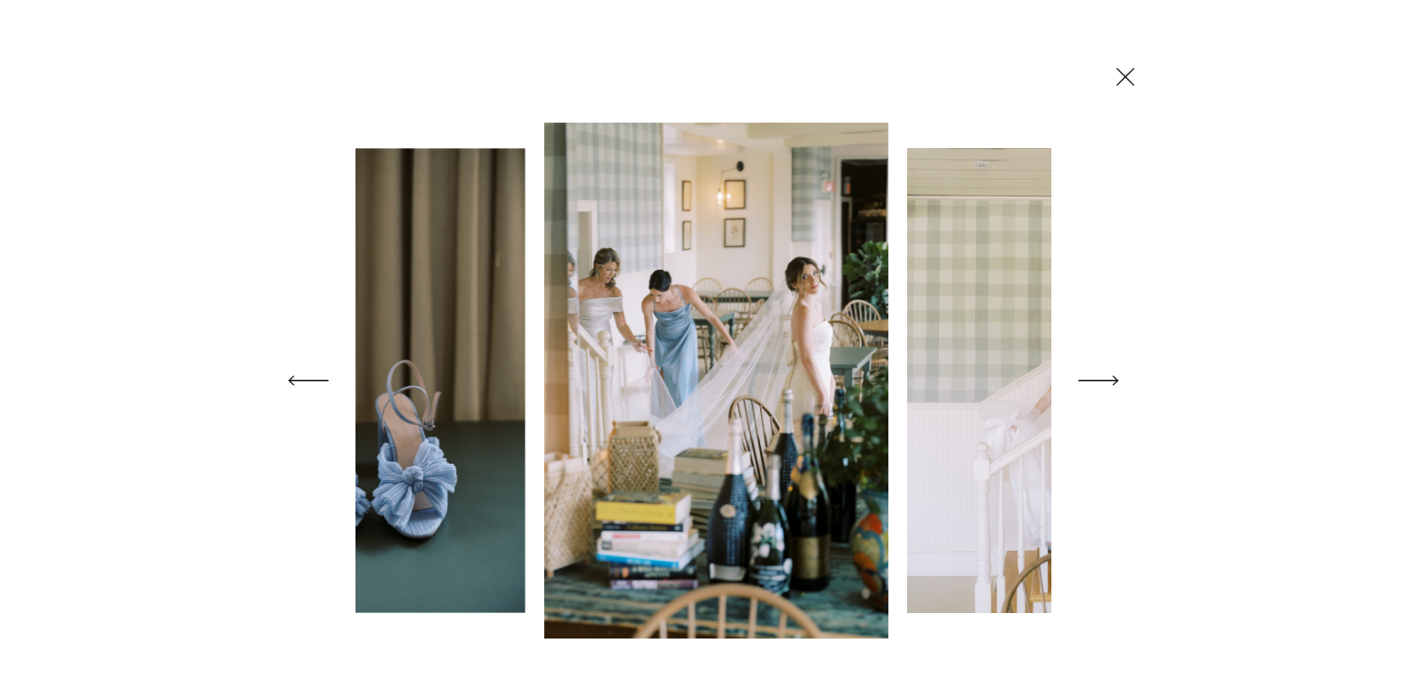
click at [1098, 382] on icon at bounding box center [1098, 380] width 53 height 75
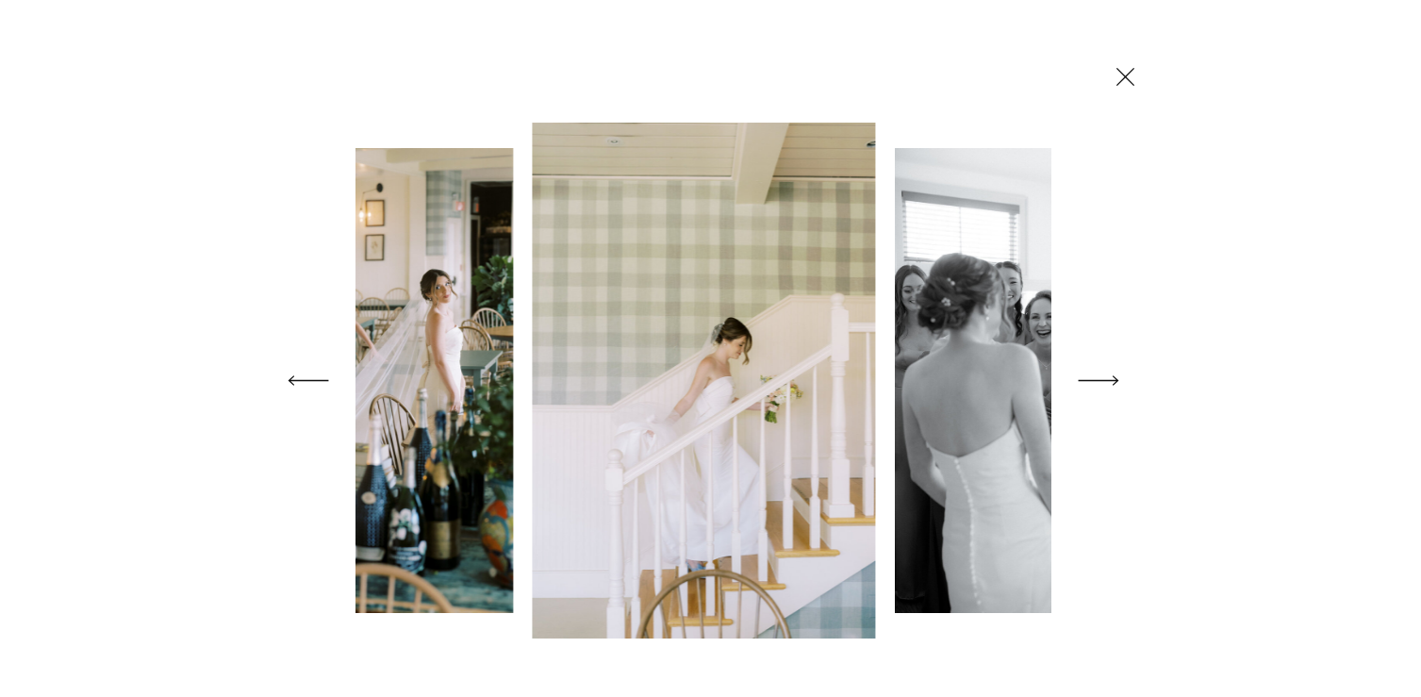
click at [1098, 382] on icon at bounding box center [1098, 380] width 53 height 75
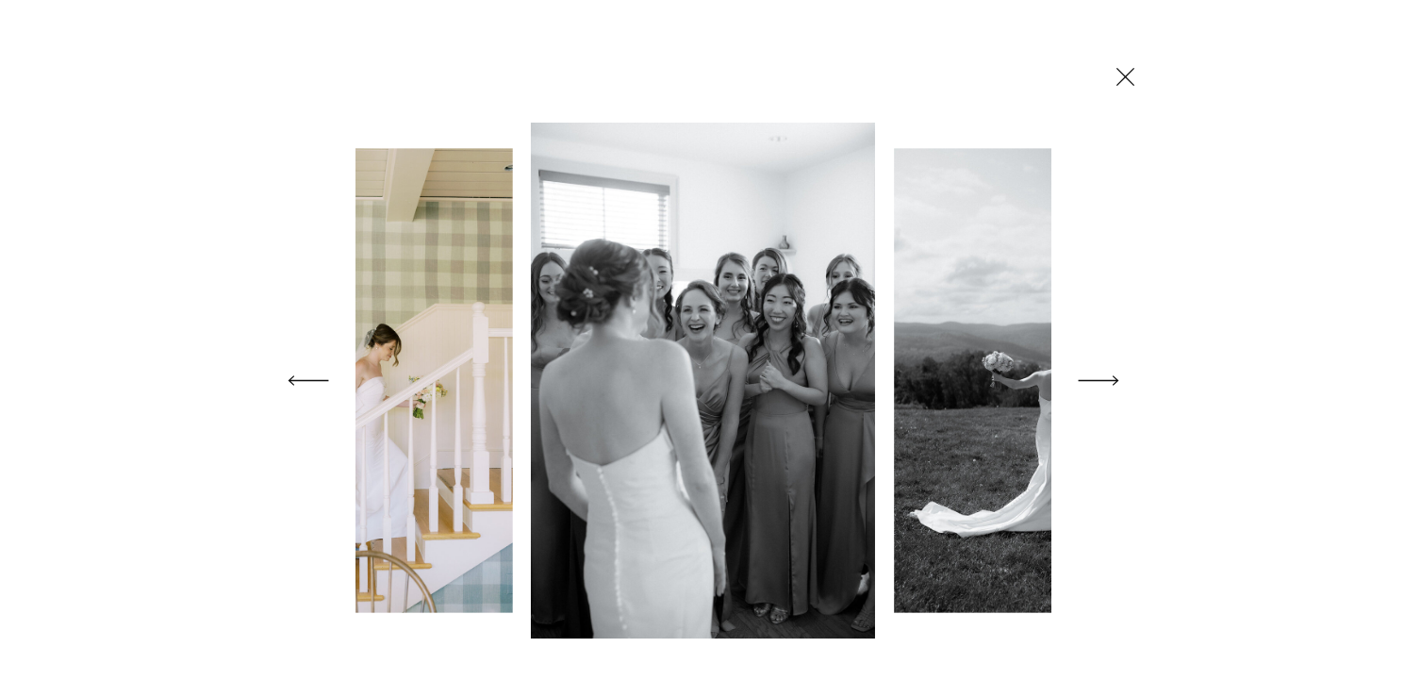
click at [1098, 382] on icon at bounding box center [1098, 380] width 53 height 75
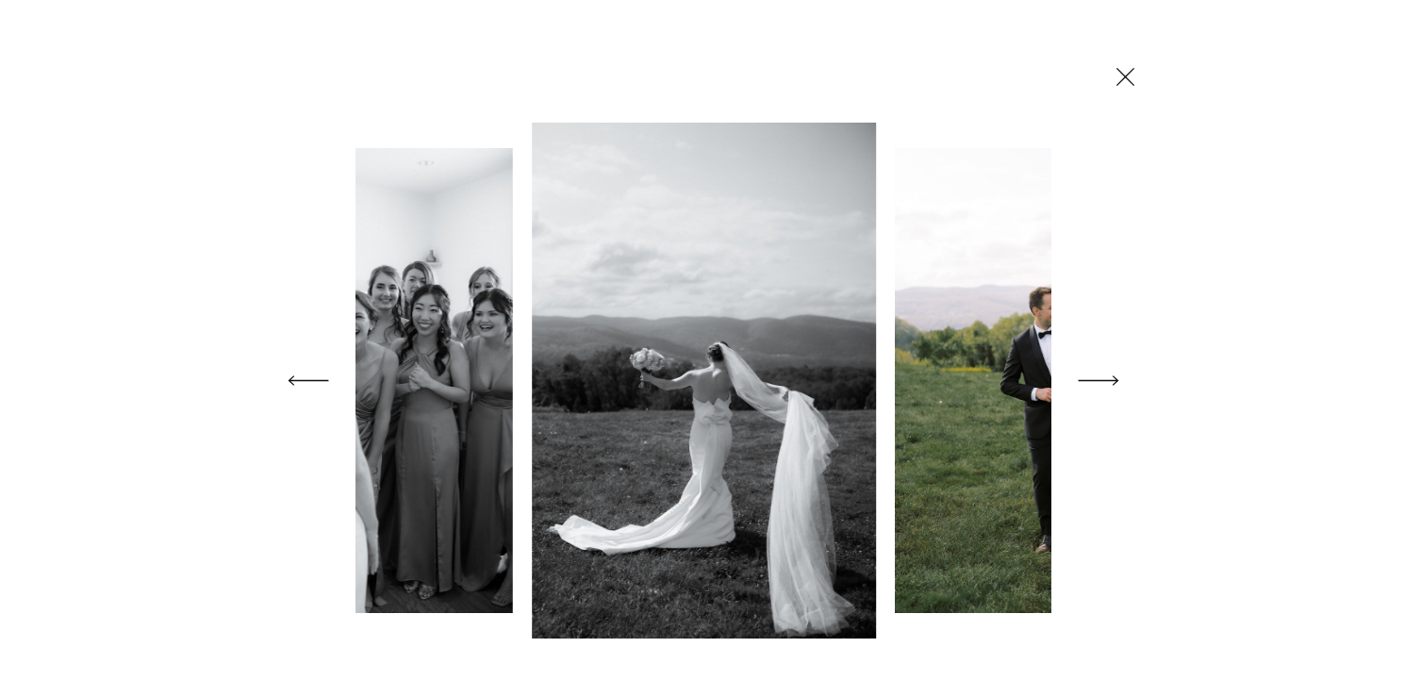
click at [1098, 382] on icon at bounding box center [1098, 380] width 53 height 75
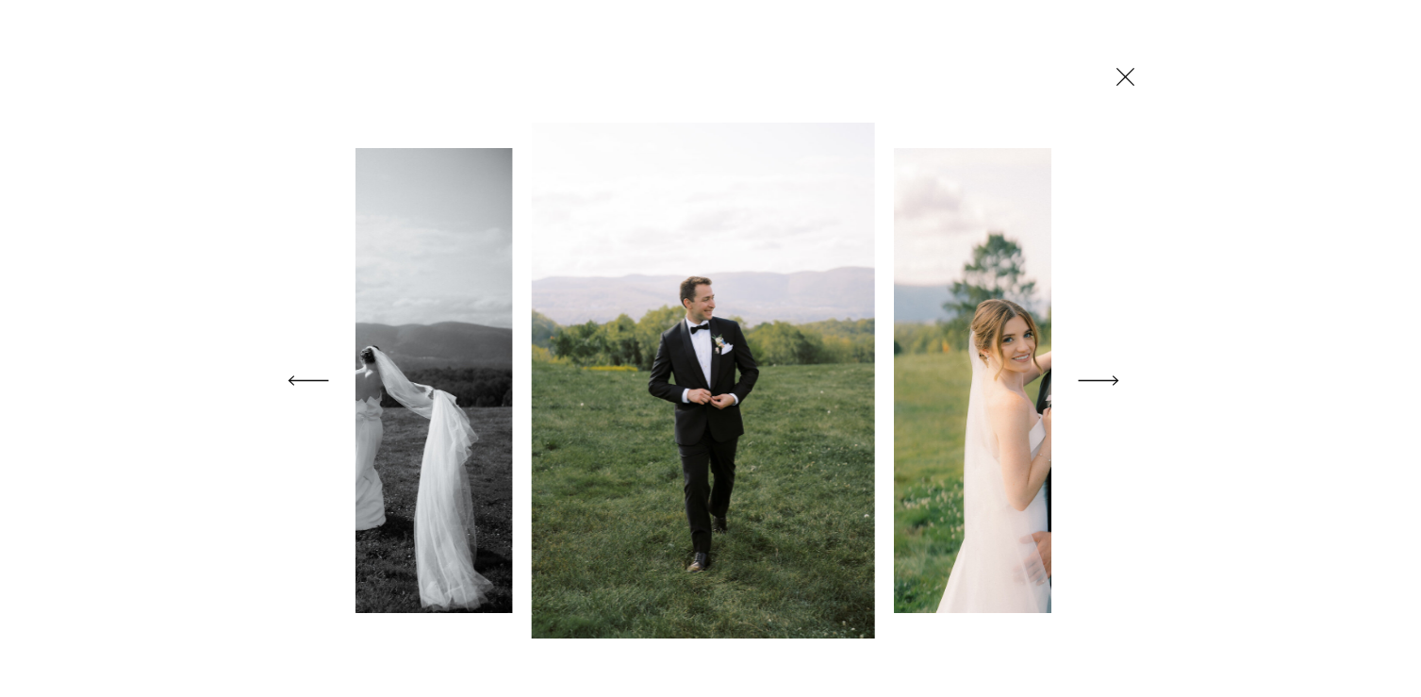
click at [1098, 382] on icon at bounding box center [1098, 380] width 53 height 75
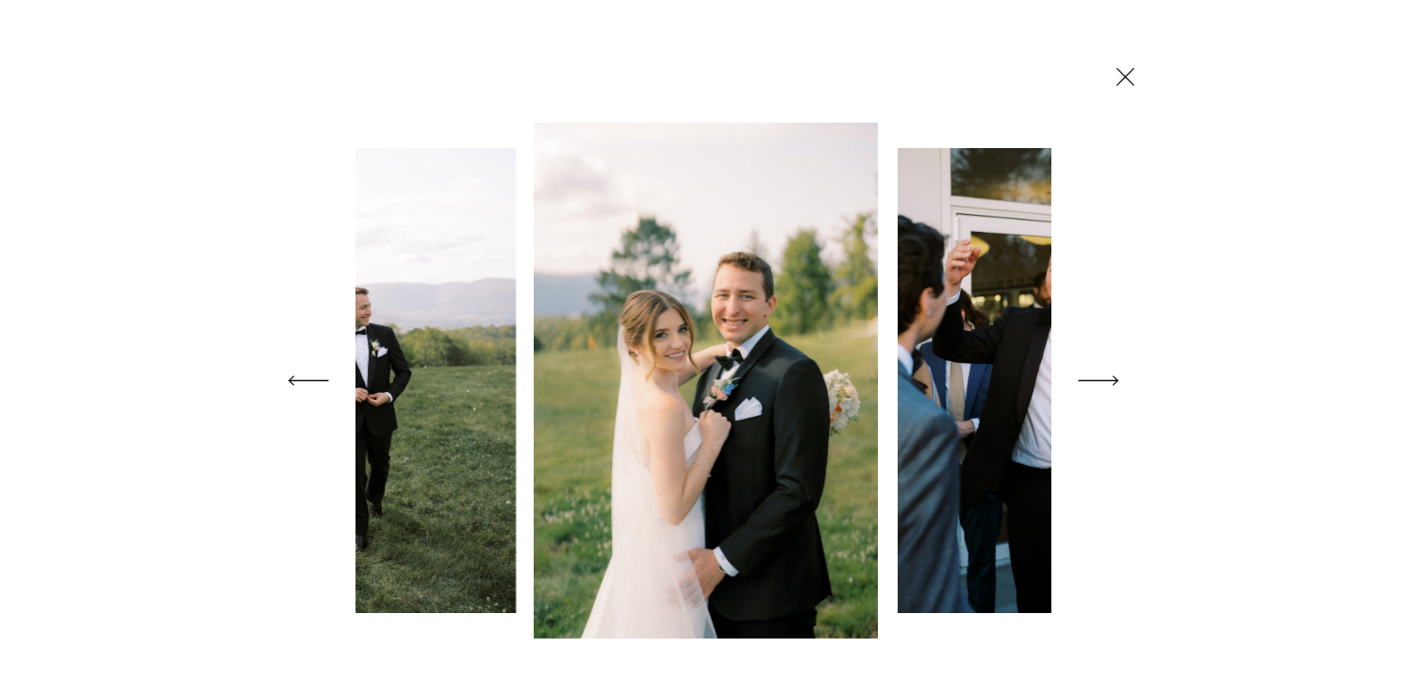
click at [1098, 382] on icon at bounding box center [1098, 380] width 53 height 75
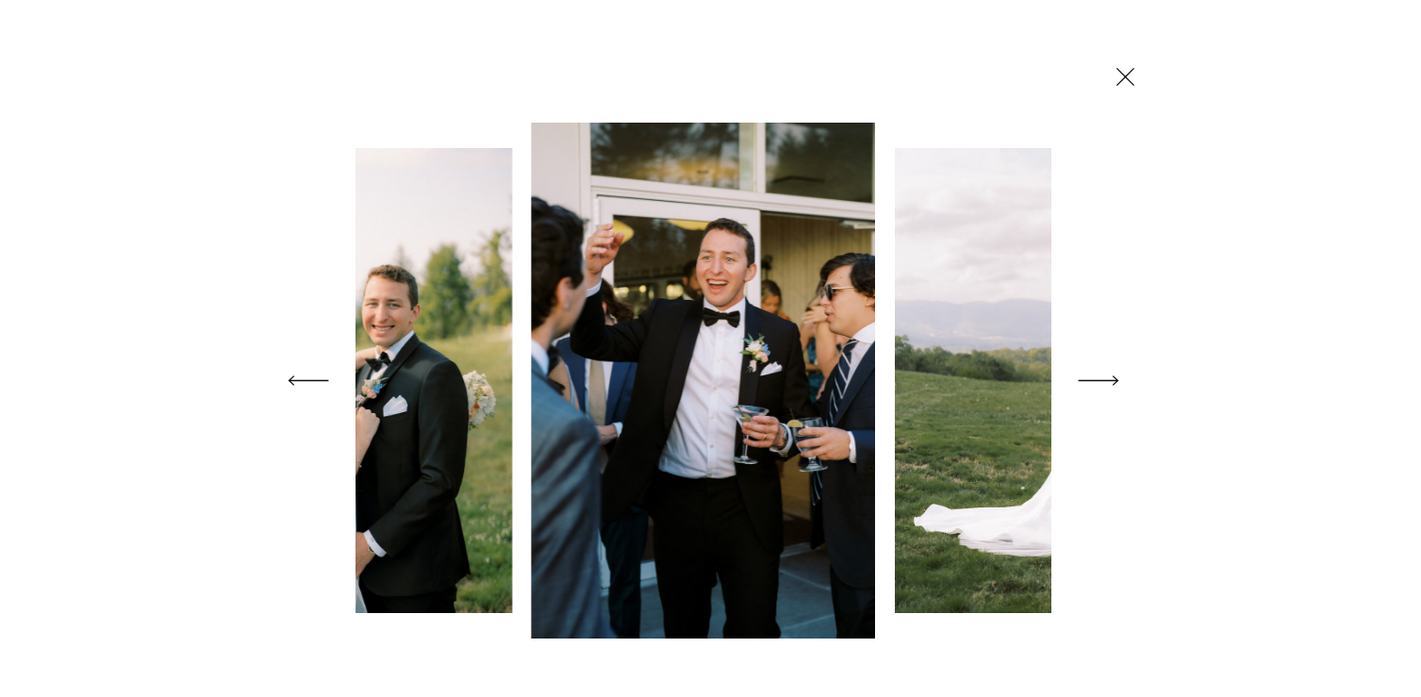
click at [1098, 382] on icon at bounding box center [1098, 380] width 53 height 75
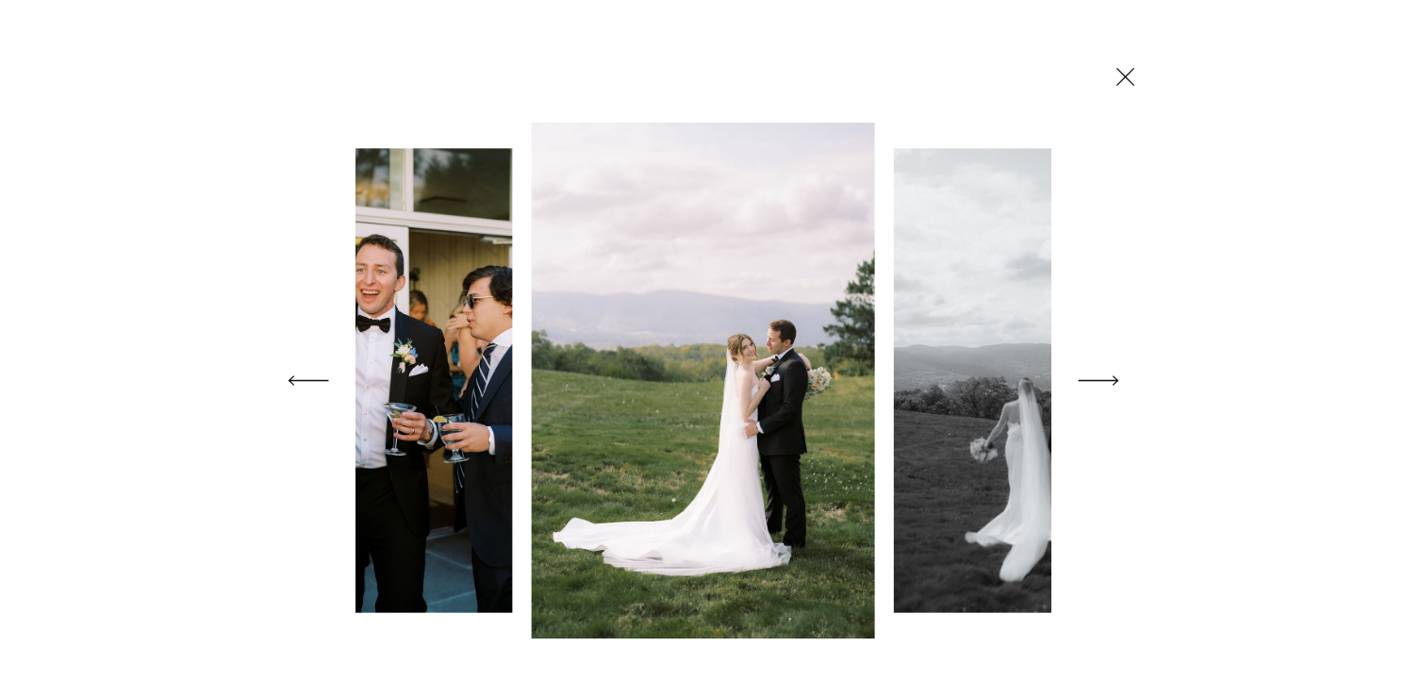
click at [294, 379] on polygon at bounding box center [308, 380] width 41 height 10
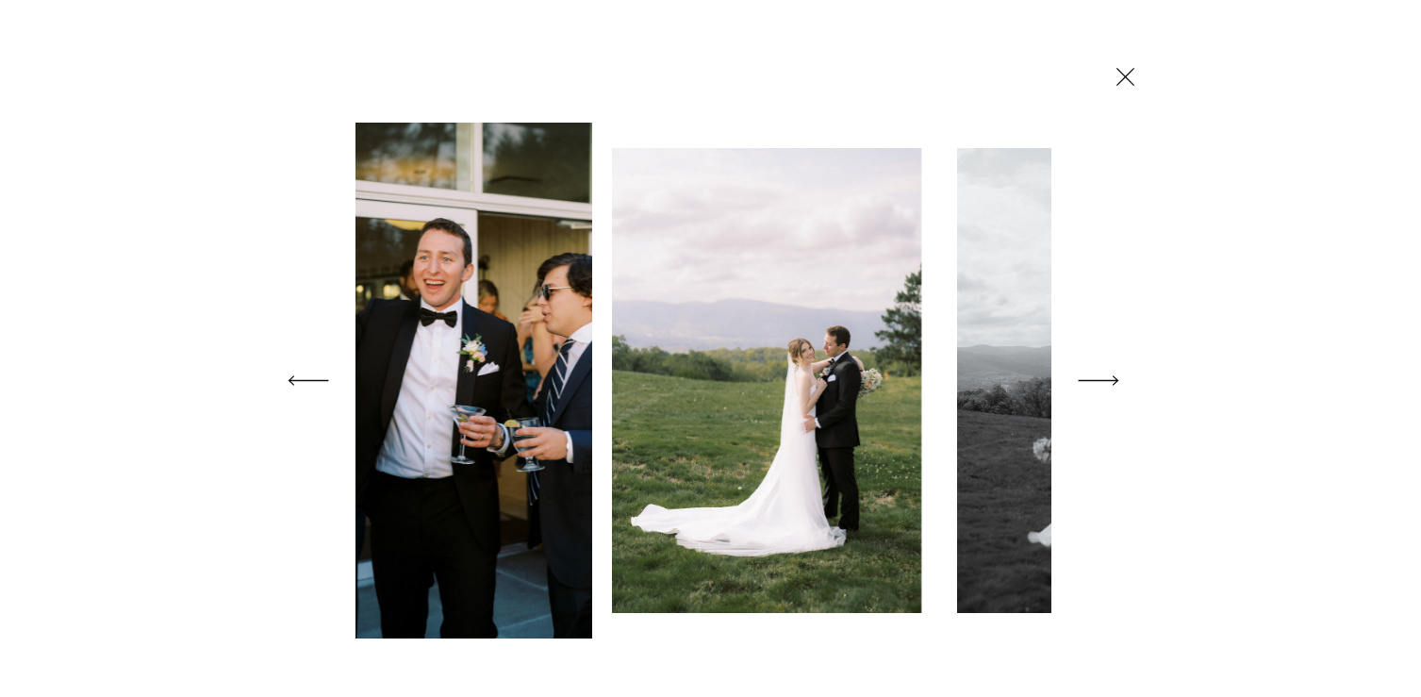
click at [294, 379] on polygon at bounding box center [308, 380] width 41 height 10
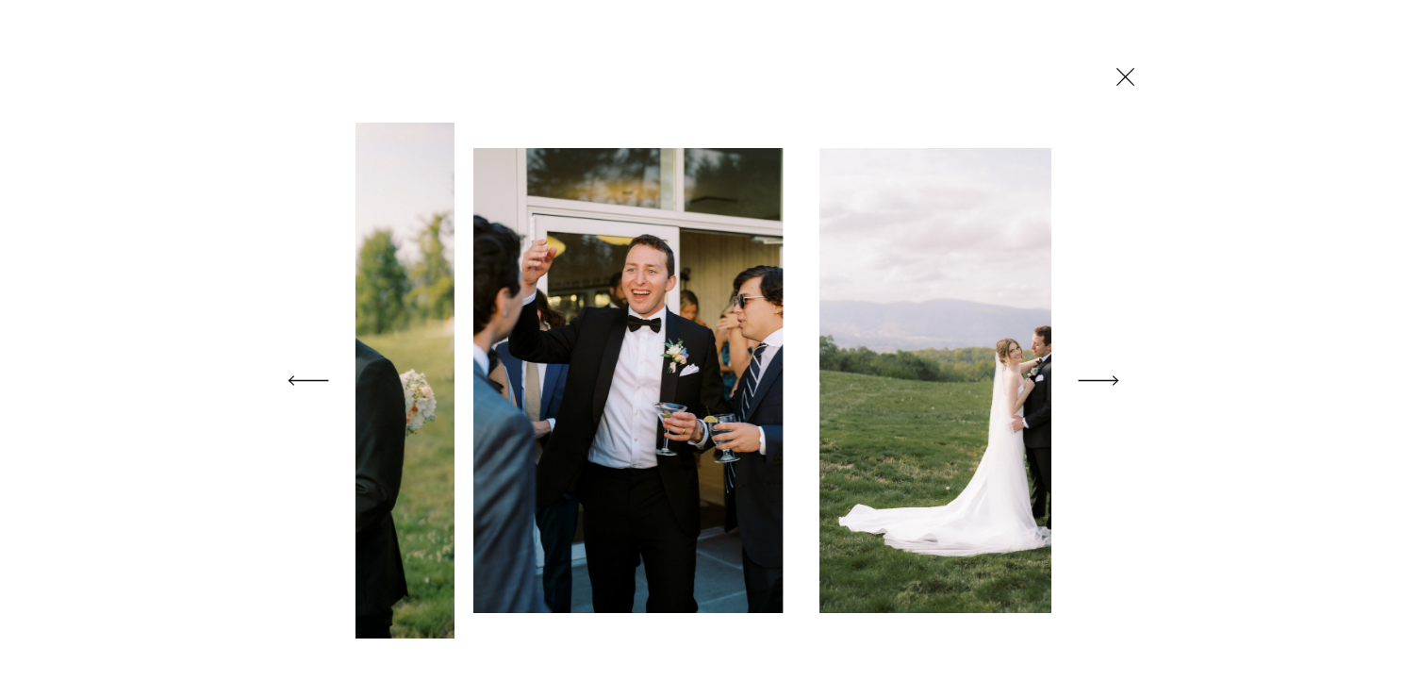
click at [294, 379] on polygon at bounding box center [308, 380] width 41 height 10
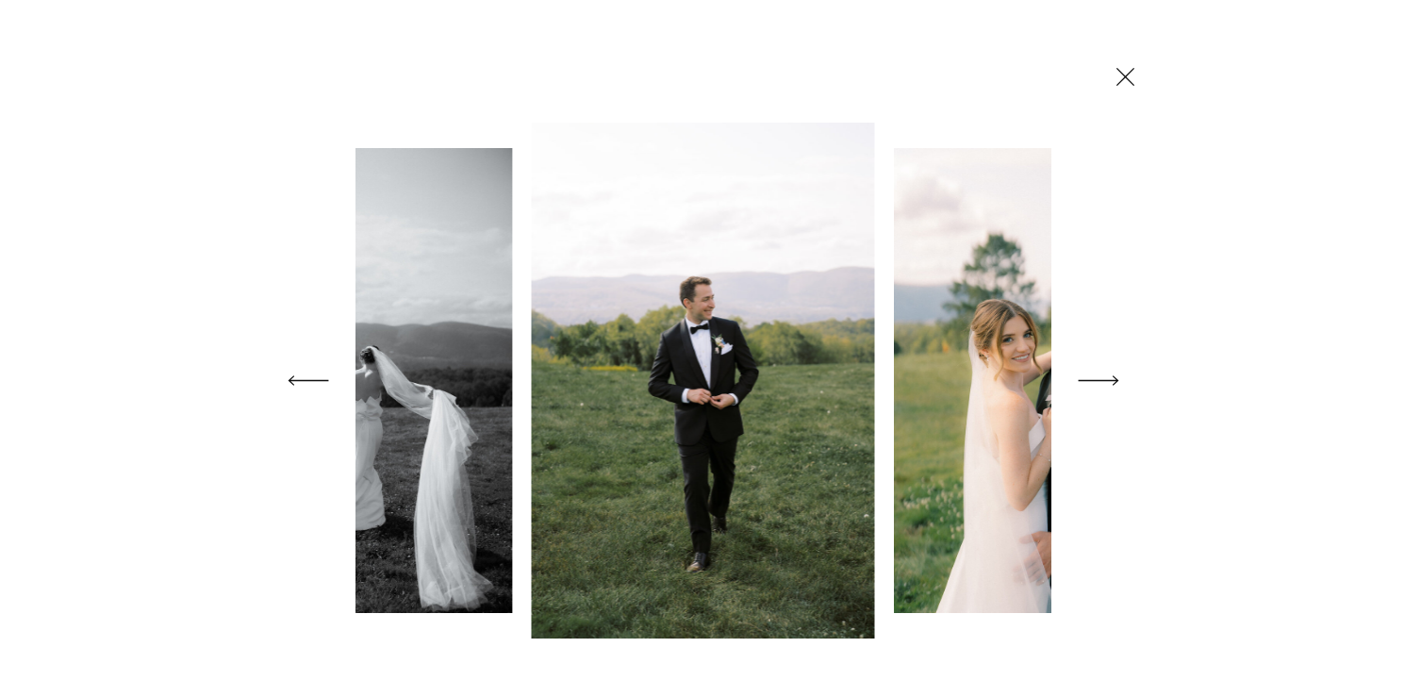
click at [1076, 367] on icon at bounding box center [1098, 380] width 53 height 75
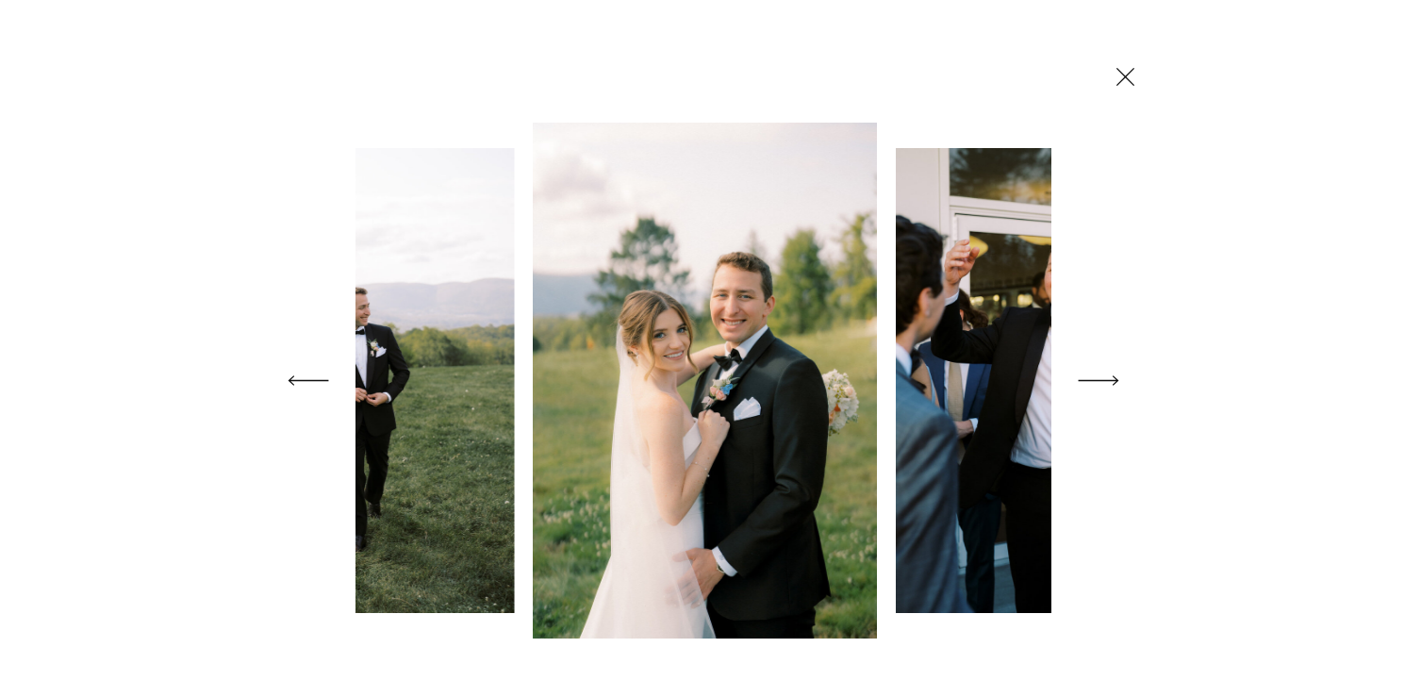
click at [1076, 367] on icon at bounding box center [1098, 380] width 53 height 75
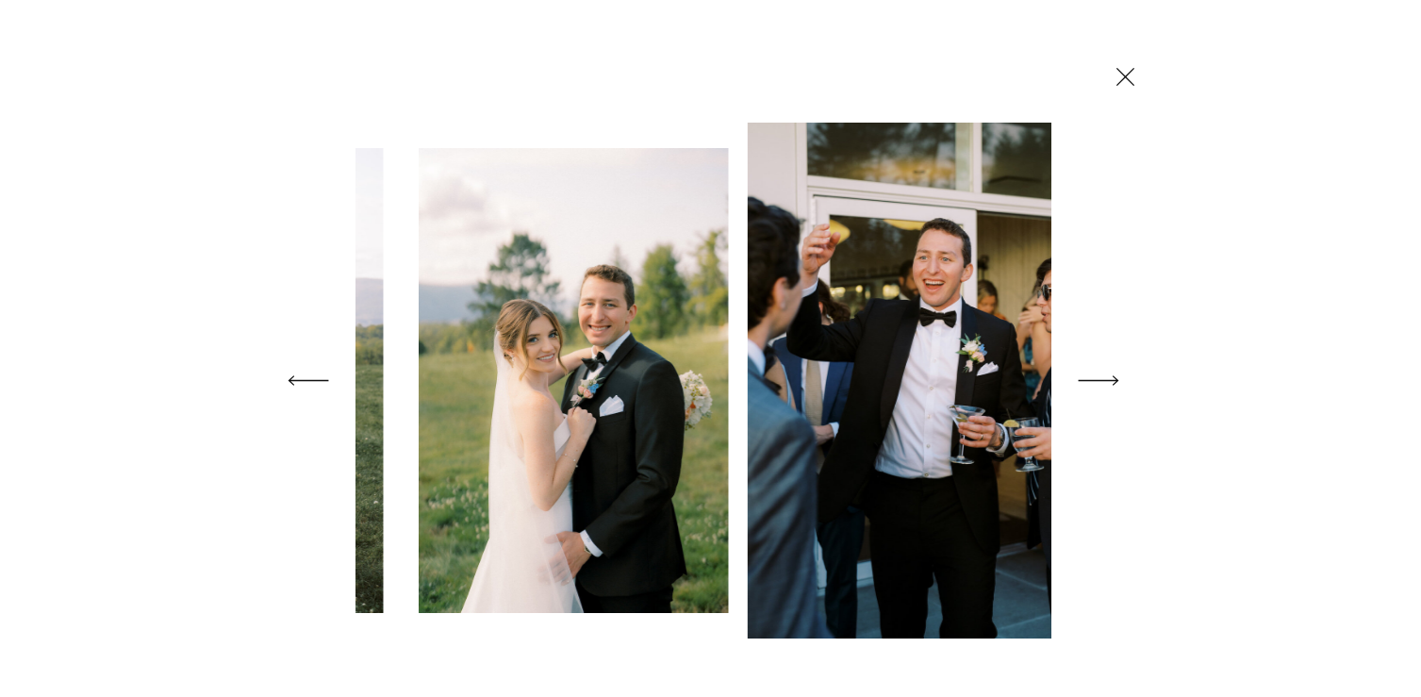
click at [1076, 367] on icon at bounding box center [1098, 380] width 53 height 75
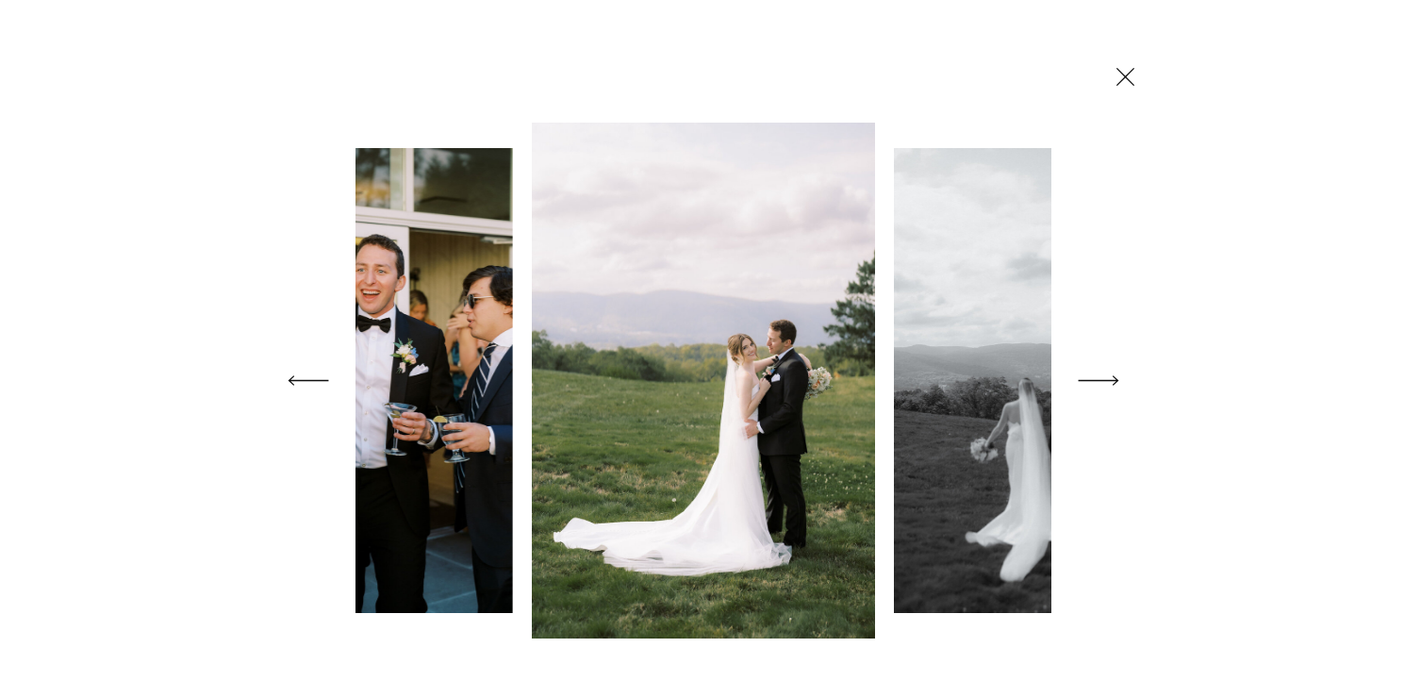
click at [1076, 367] on icon at bounding box center [1098, 380] width 53 height 75
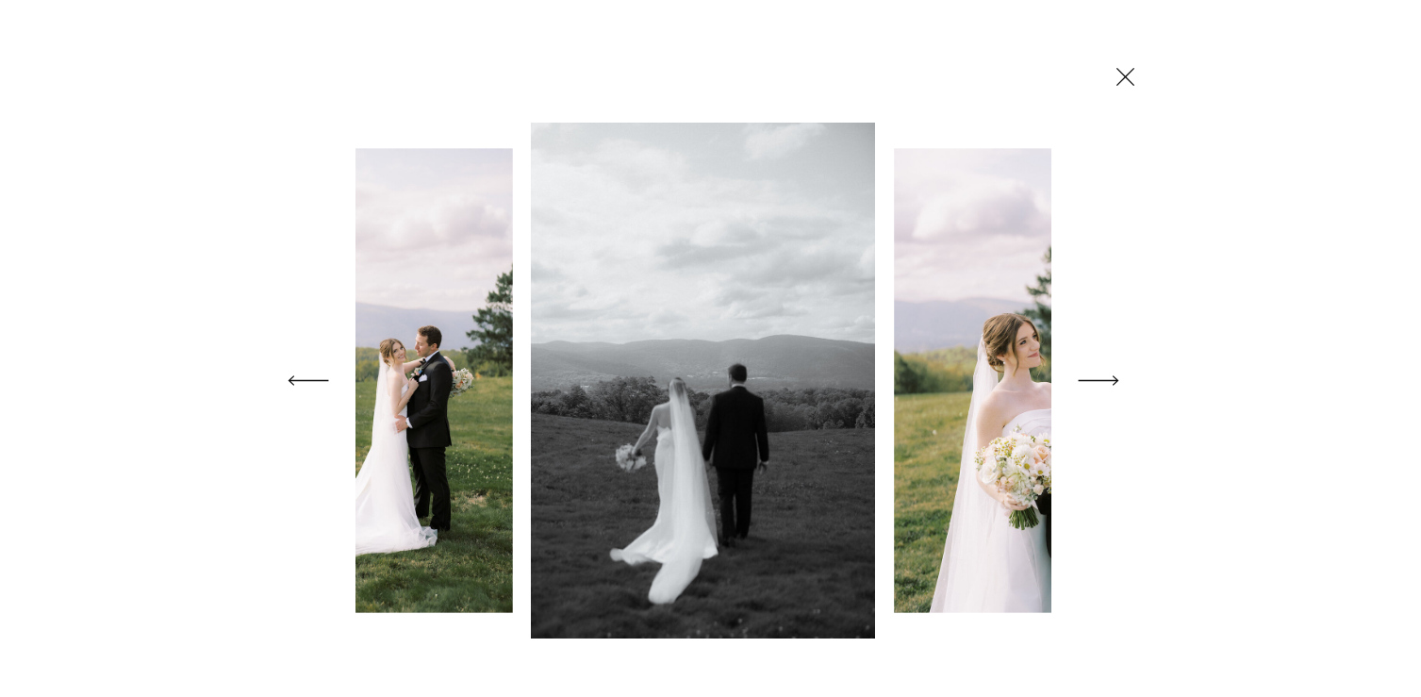
click at [1076, 367] on icon at bounding box center [1098, 380] width 53 height 75
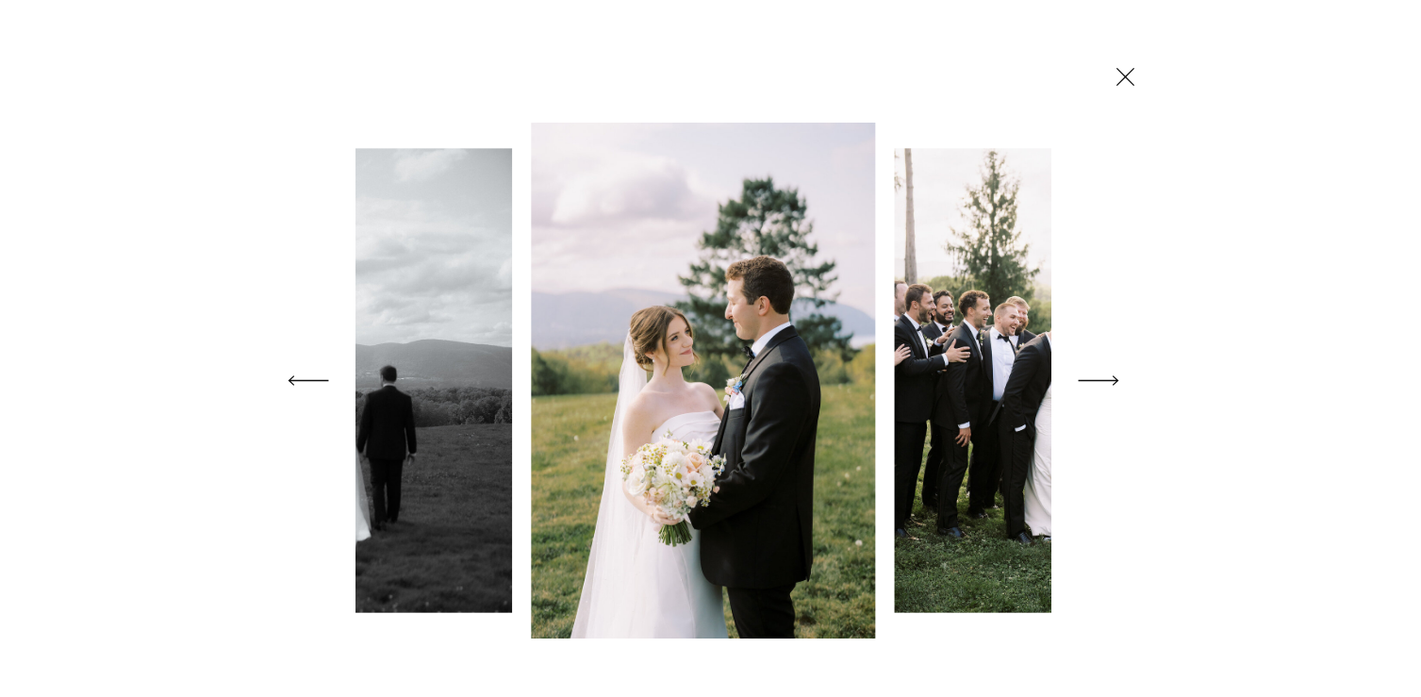
click at [1076, 367] on icon at bounding box center [1098, 380] width 53 height 75
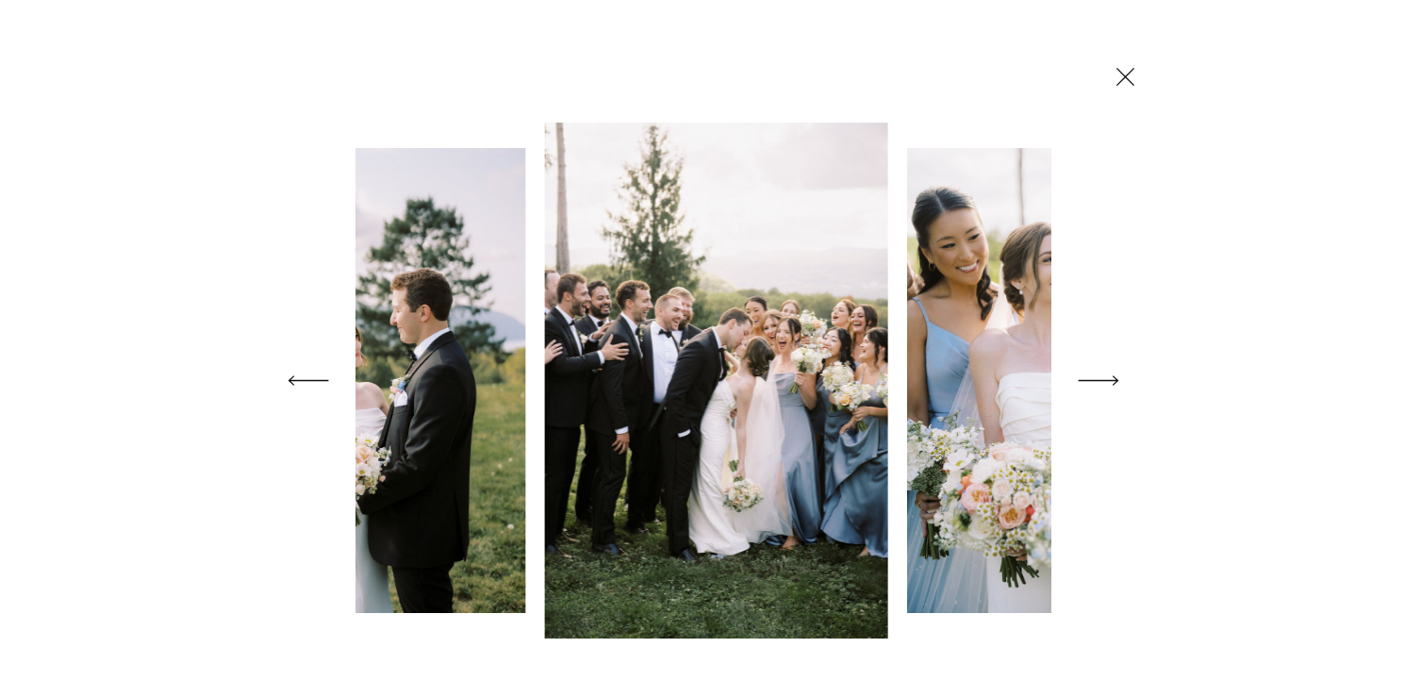
click at [1076, 367] on icon at bounding box center [1098, 380] width 53 height 75
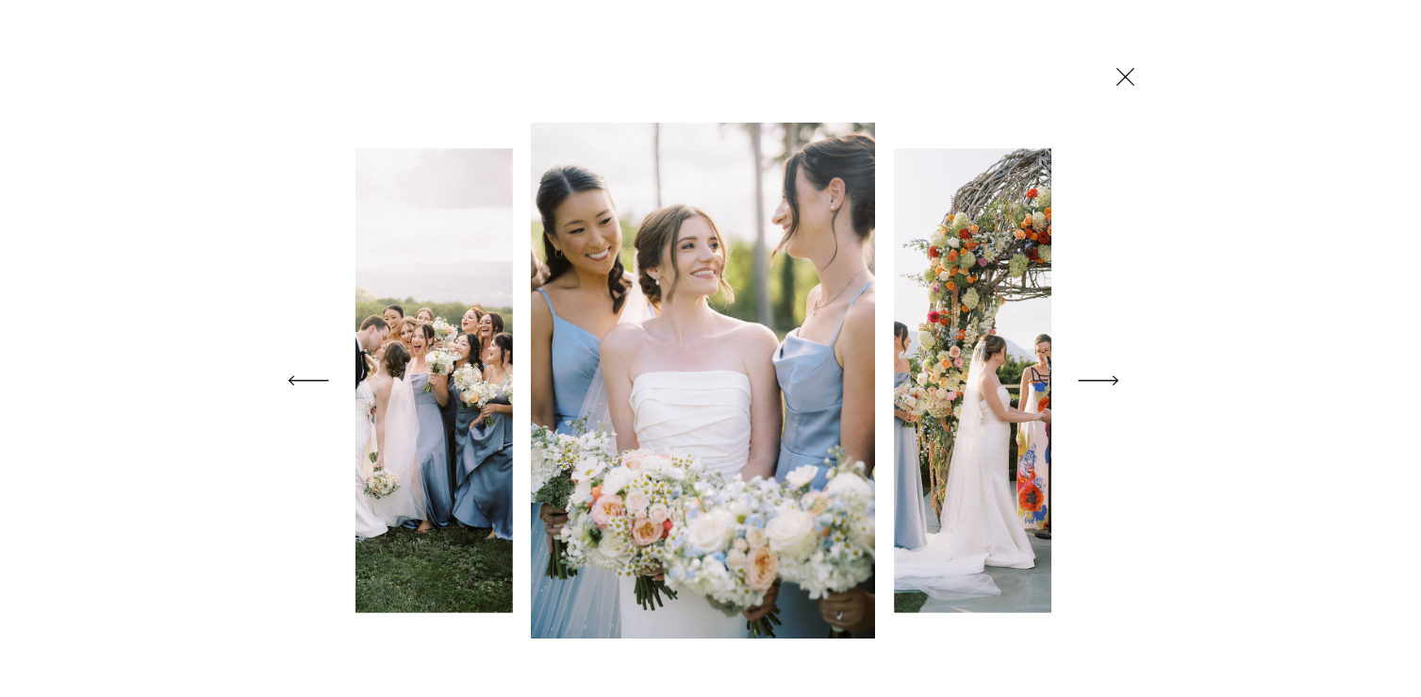
click at [1076, 367] on icon at bounding box center [1098, 380] width 53 height 75
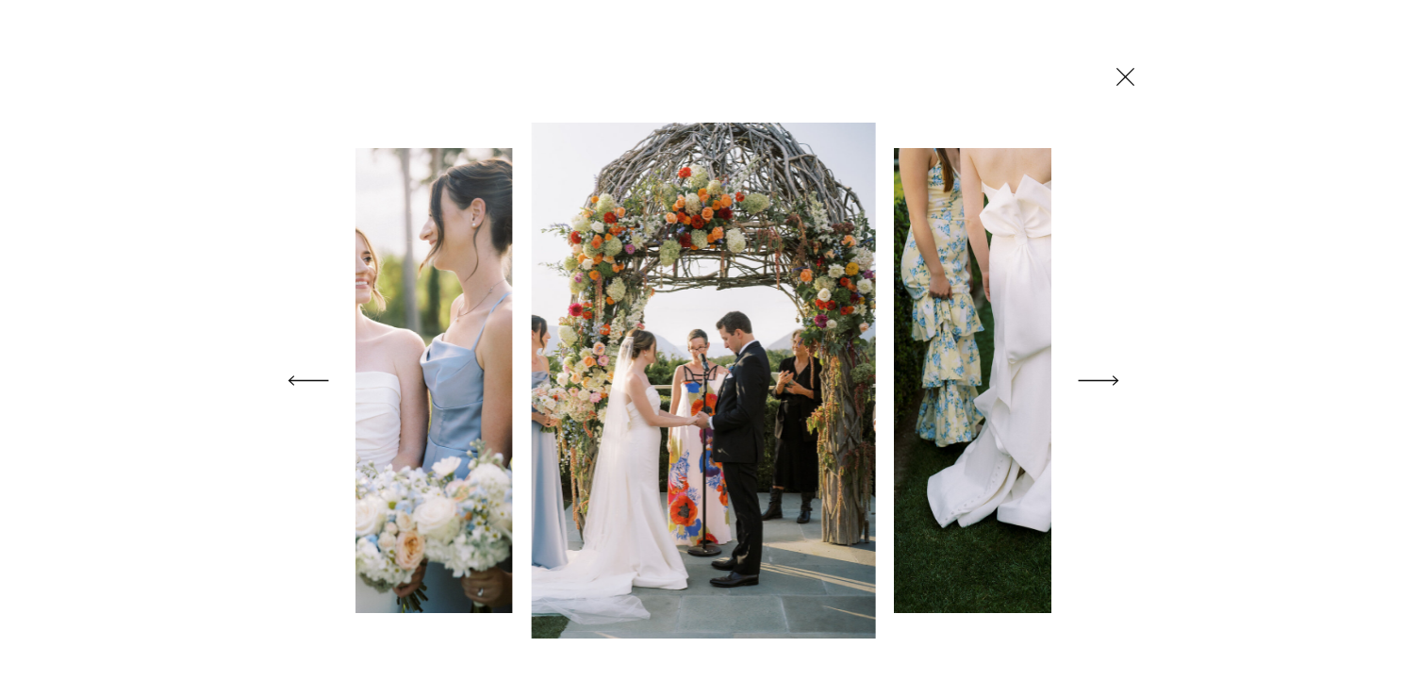
click at [1076, 367] on icon at bounding box center [1098, 380] width 53 height 75
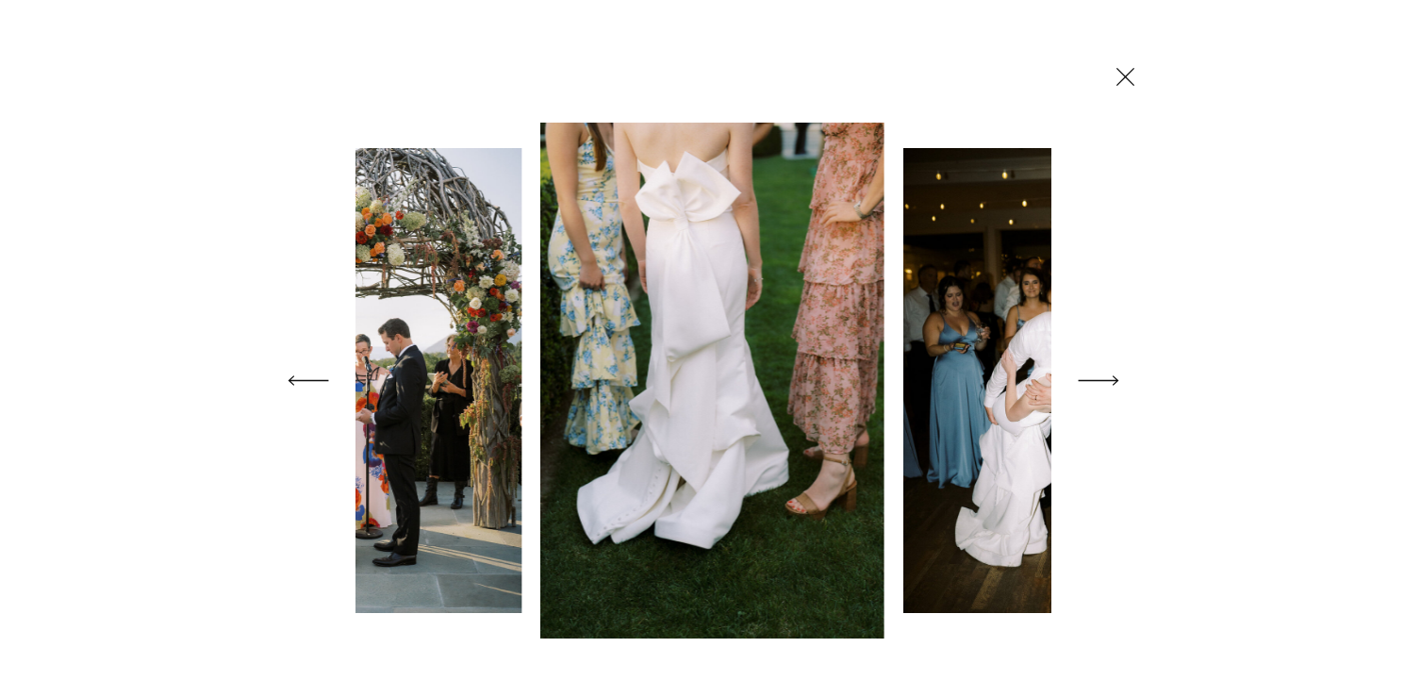
click at [1076, 367] on icon at bounding box center [1098, 380] width 53 height 75
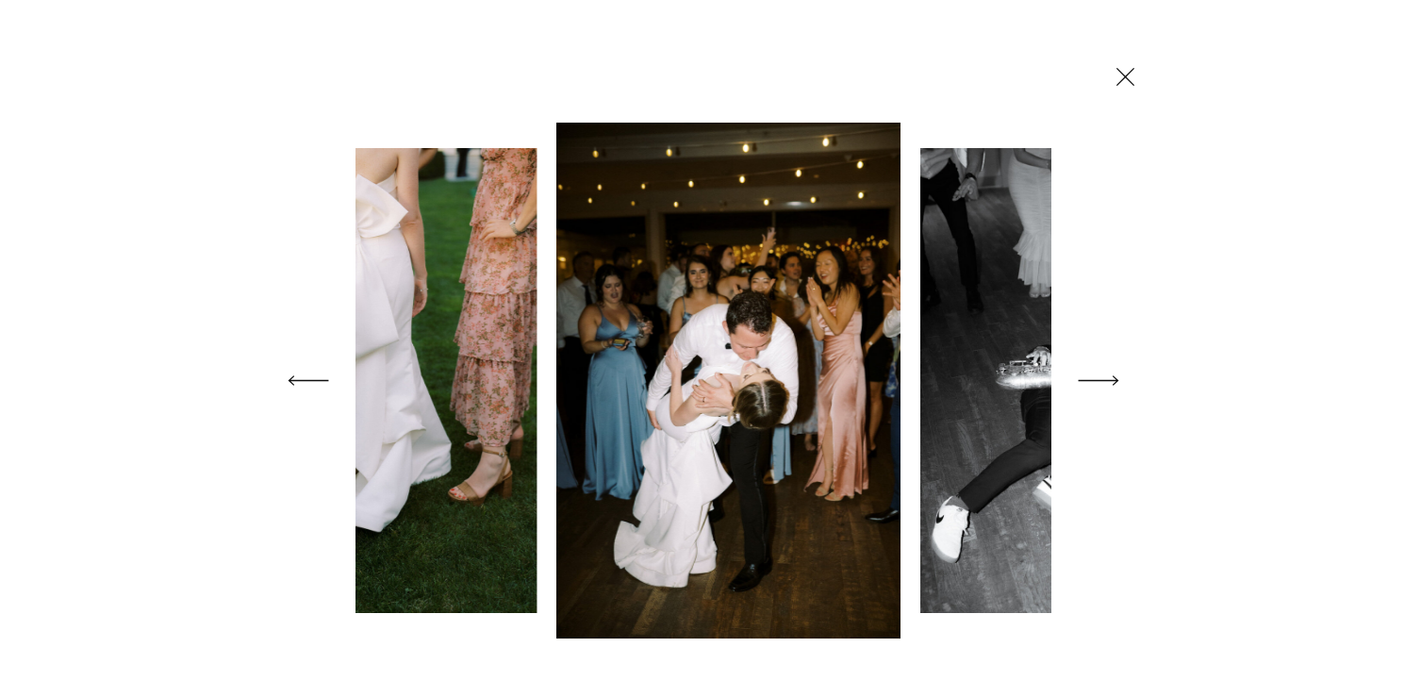
click at [1076, 367] on icon at bounding box center [1098, 380] width 53 height 75
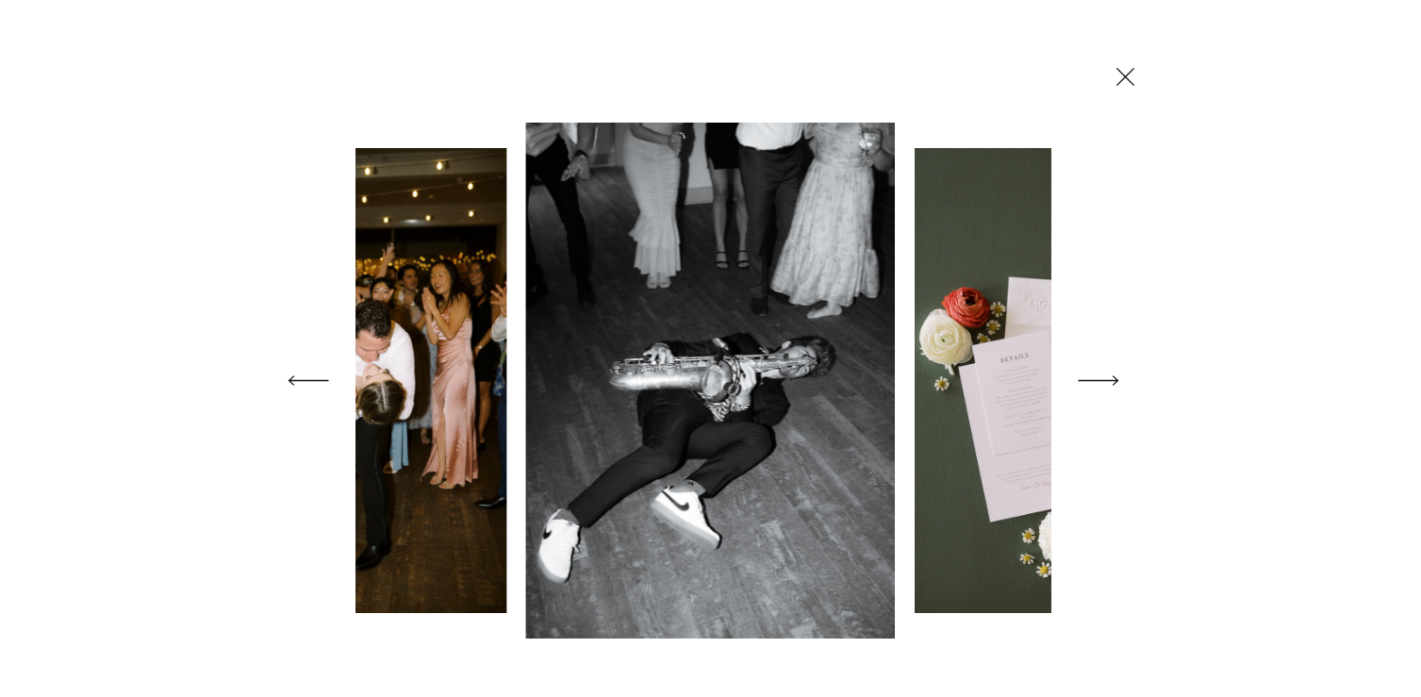
click at [1076, 367] on icon at bounding box center [1098, 380] width 53 height 75
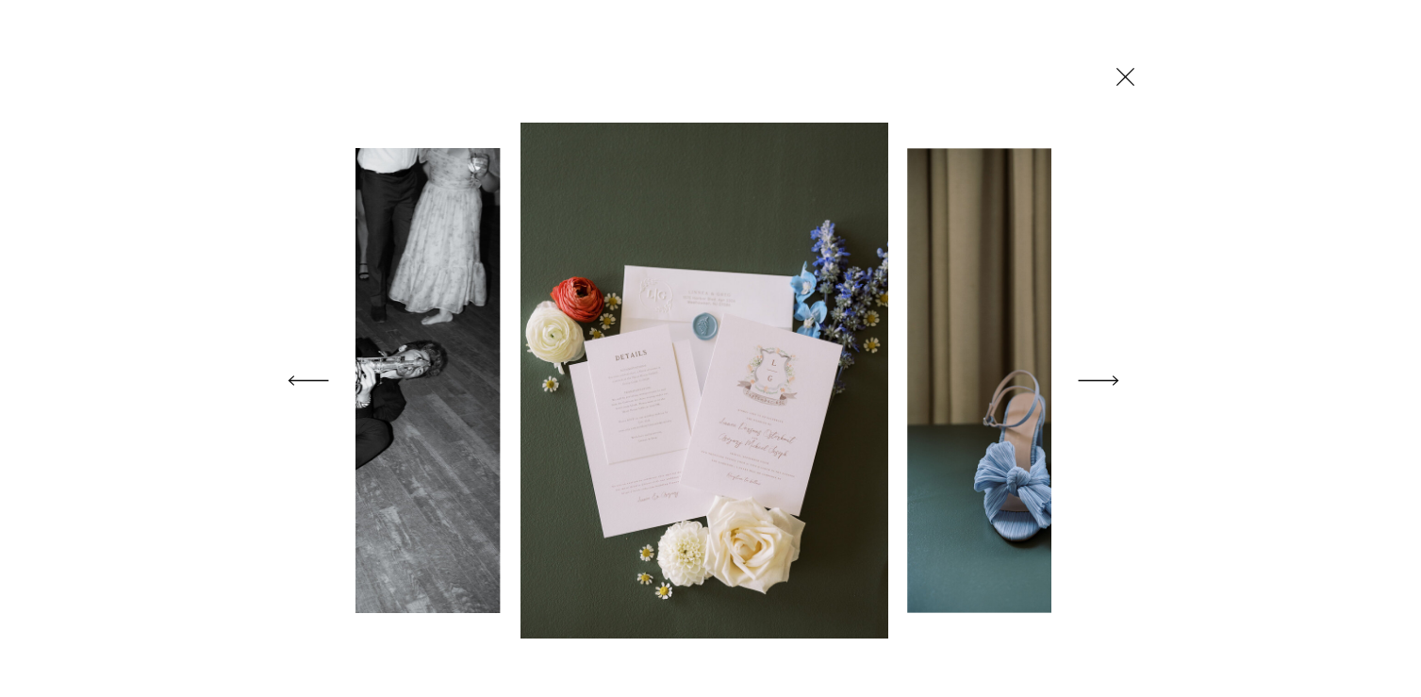
click at [1076, 367] on icon at bounding box center [1098, 380] width 53 height 75
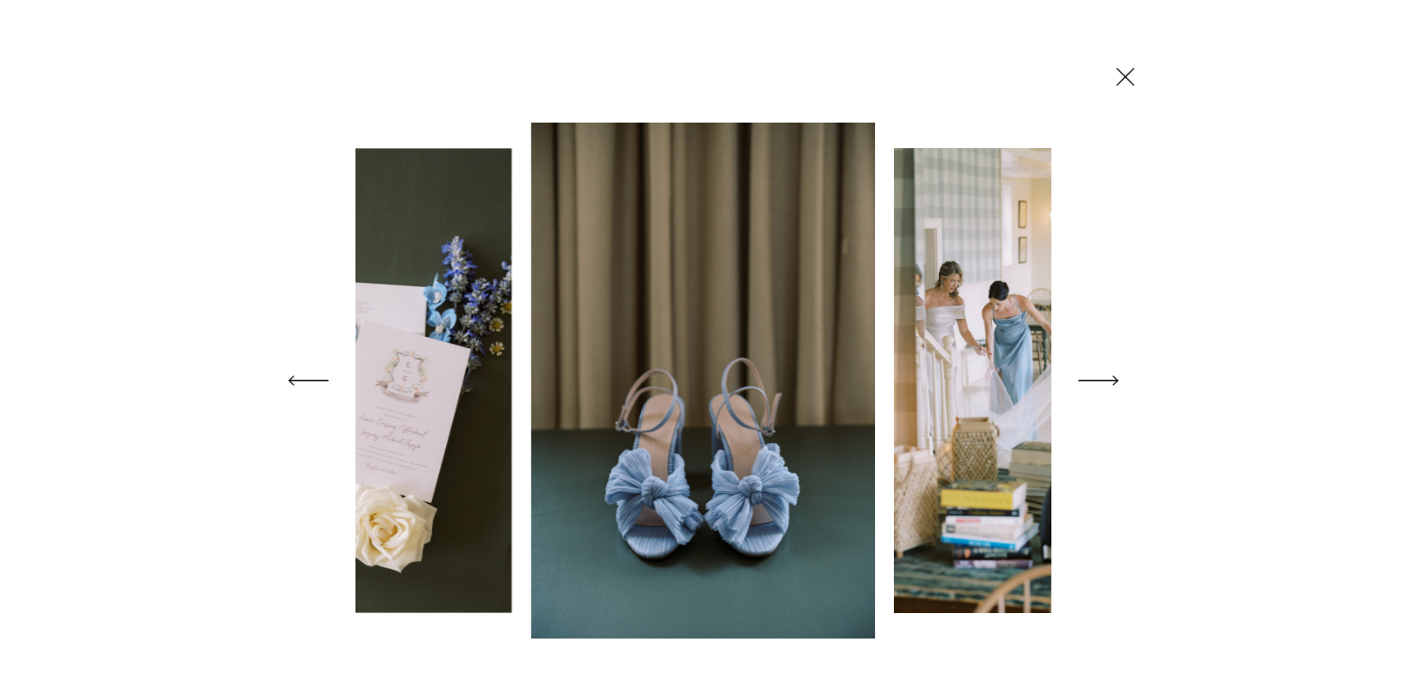
click at [1076, 367] on icon at bounding box center [1098, 380] width 53 height 75
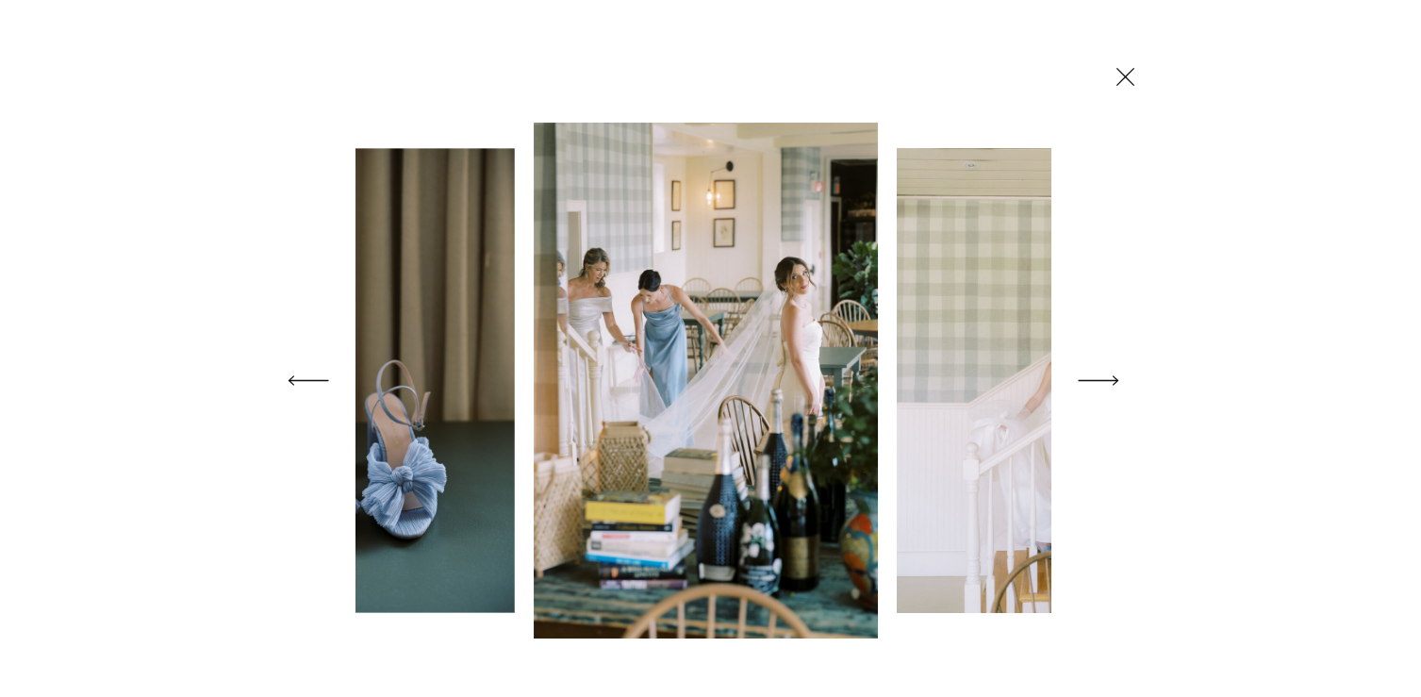
click at [1125, 70] on icon at bounding box center [1125, 76] width 31 height 33
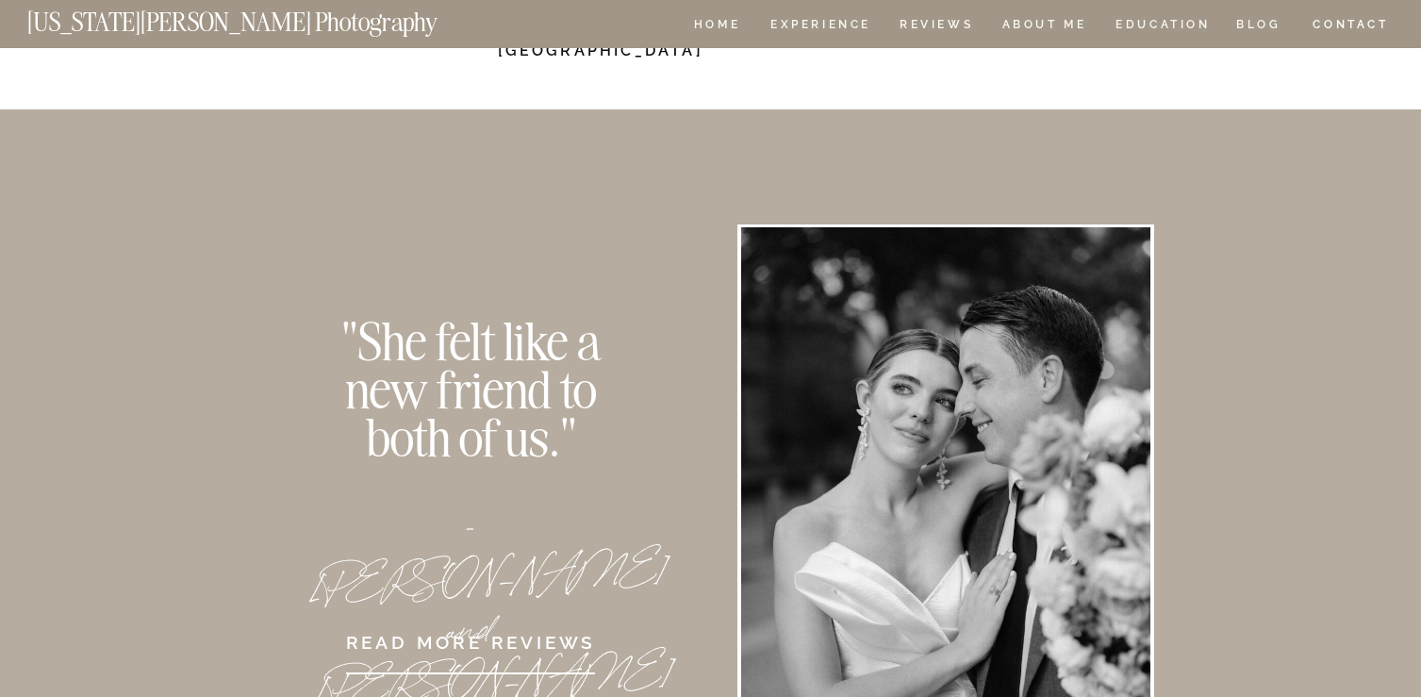
scroll to position [12318, 0]
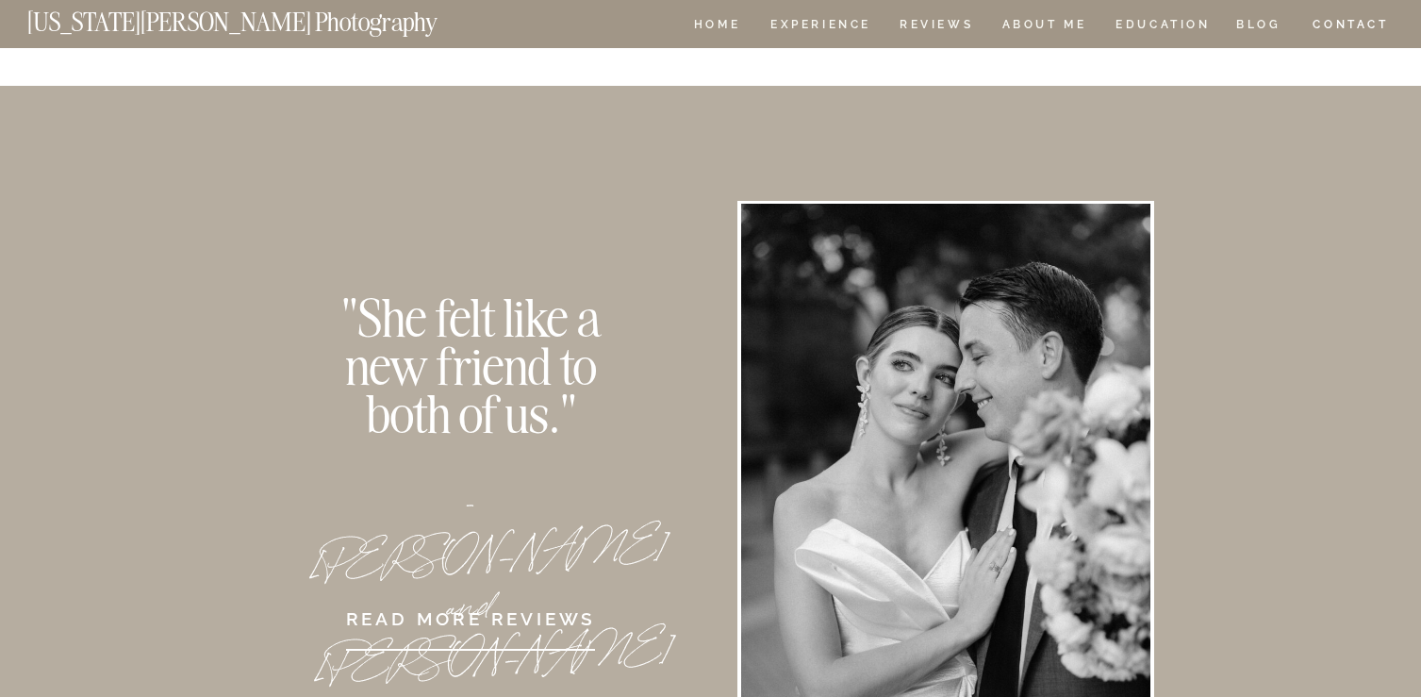
click at [659, 189] on p "A piece of my heart is delivered in every wedding gallery. From the moment I ar…" at bounding box center [711, 183] width 810 height 96
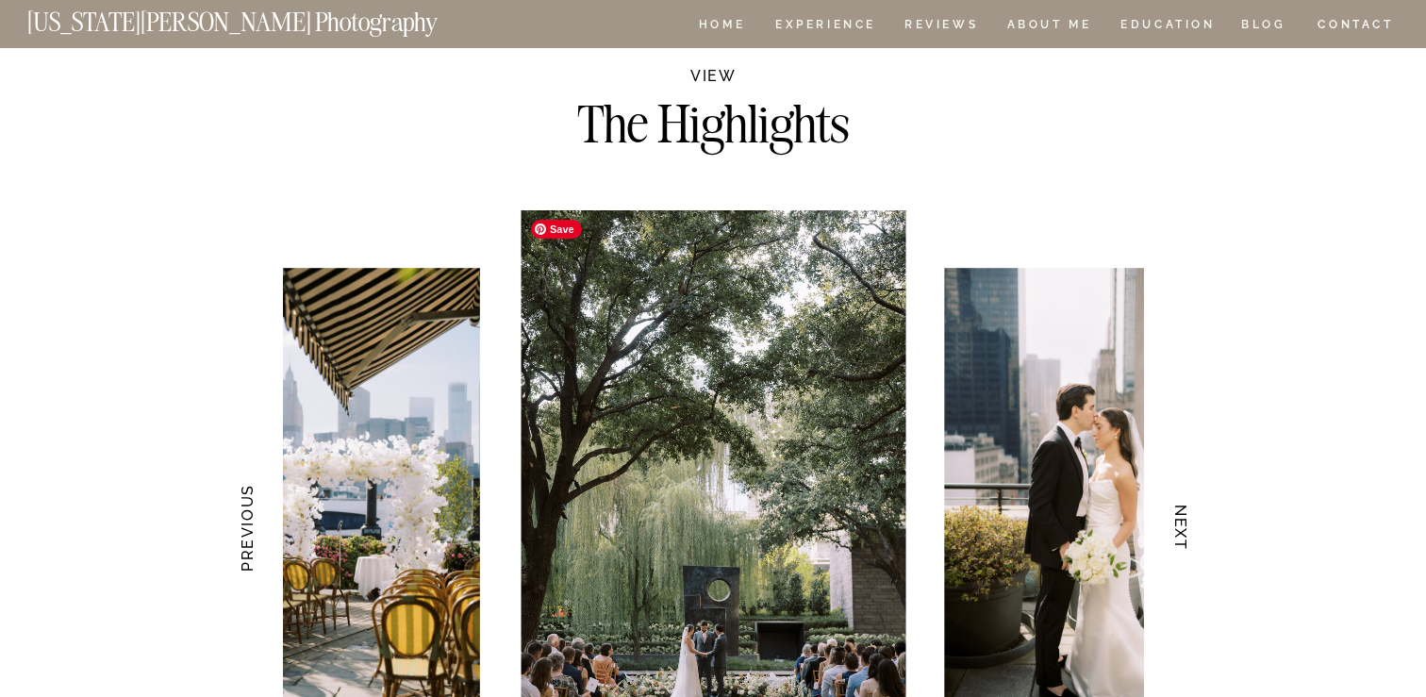
scroll to position [3733, 0]
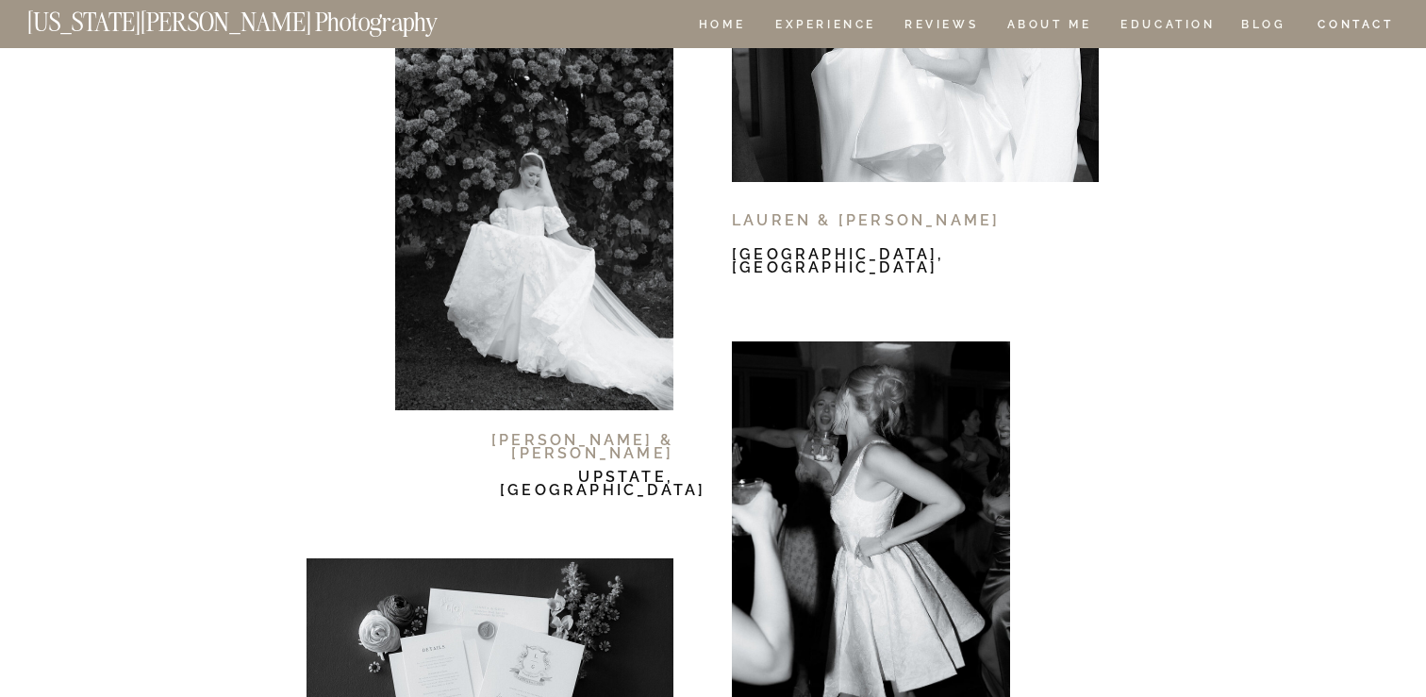
scroll to position [11431, 0]
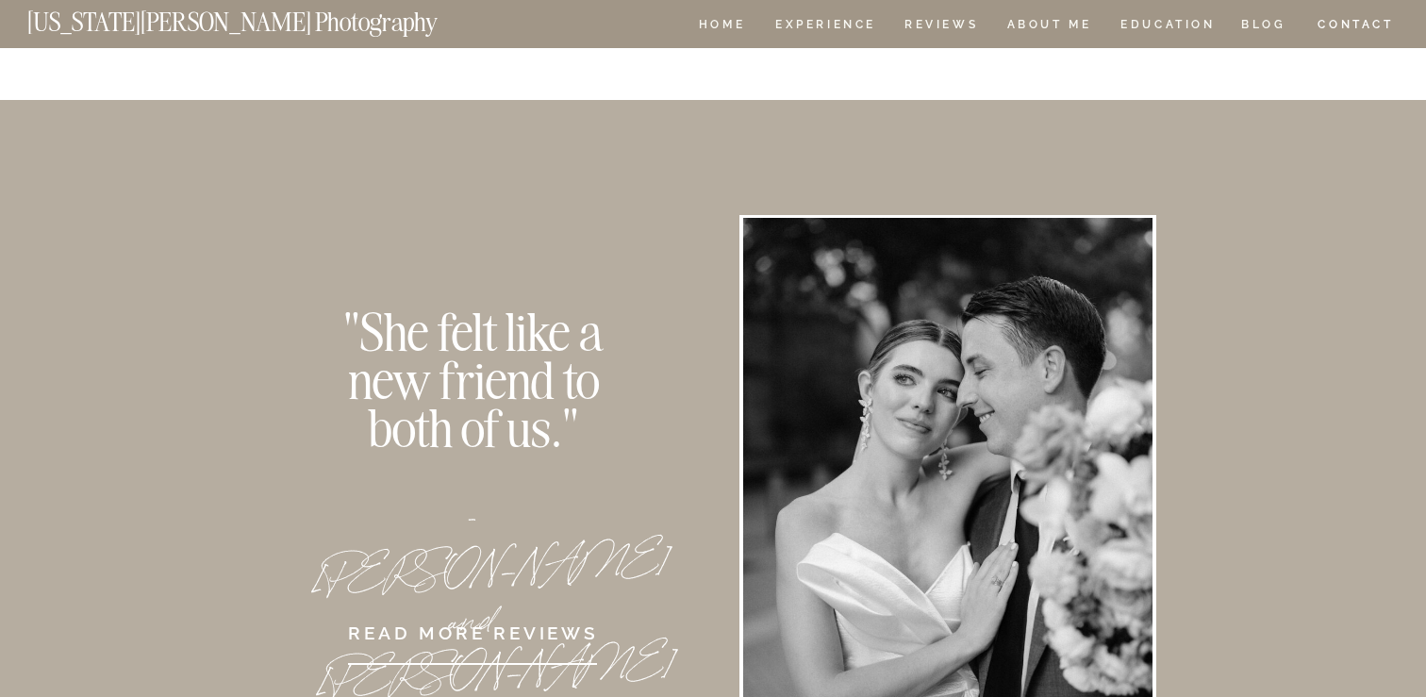
scroll to position [12308, 0]
